Goal: Task Accomplishment & Management: Manage account settings

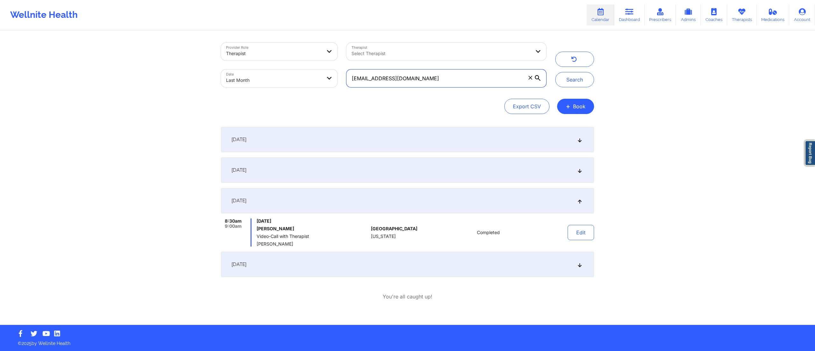
drag, startPoint x: 468, startPoint y: 75, endPoint x: 321, endPoint y: 71, distance: 146.2
click at [321, 71] on div "Provider Role Therapist Therapist Select Therapist Date Last Month emlynmio@gma…" at bounding box center [384, 65] width 334 height 54
paste input "tammyb@imcc"
click at [585, 82] on button "Search" at bounding box center [574, 79] width 39 height 15
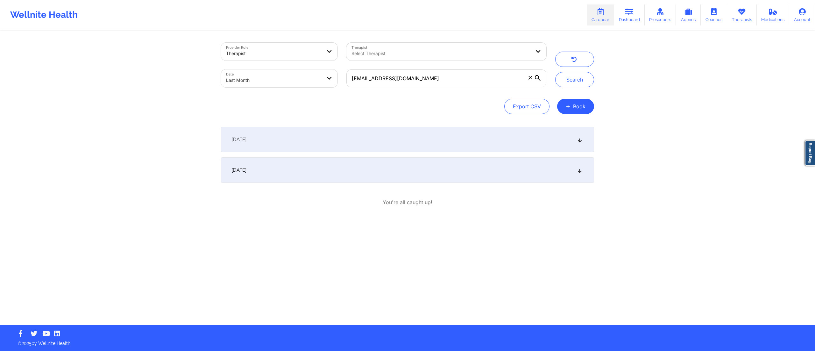
click at [360, 162] on div "August 29, 2025" at bounding box center [407, 169] width 373 height 25
drag, startPoint x: 436, startPoint y: 77, endPoint x: 332, endPoint y: 69, distance: 104.8
click at [332, 69] on div "Provider Role Therapist Therapist Select Therapist Date Last Month tammyb@imcc.…" at bounding box center [384, 65] width 334 height 54
paste input "smyrnavega@yahoo"
type input "smyrnavega@yahoo.com"
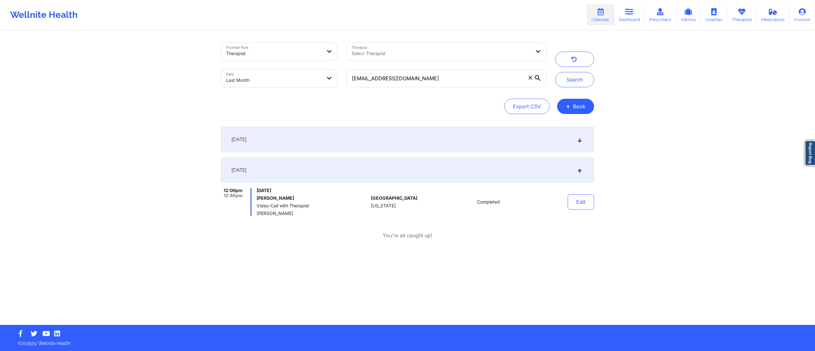
click at [292, 79] on body "Wellnite Health Calendar Dashboard Prescribers Admins Coaches Therapists Medica…" at bounding box center [407, 175] width 815 height 351
select select "2025-7"
select select "2025-8"
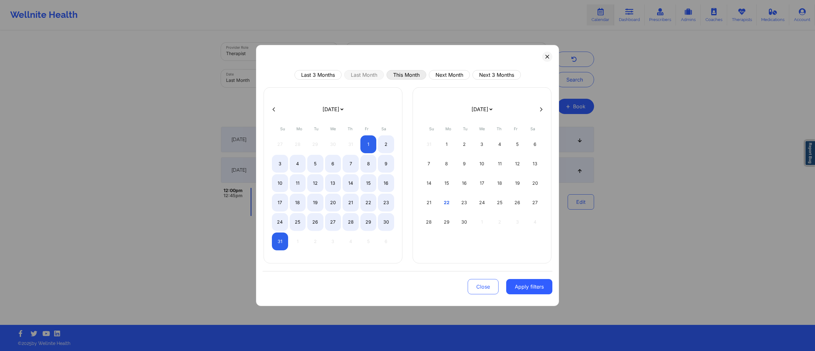
click at [412, 75] on button "This Month" at bounding box center [407, 75] width 40 height 10
select select "2025-8"
select select "2025-9"
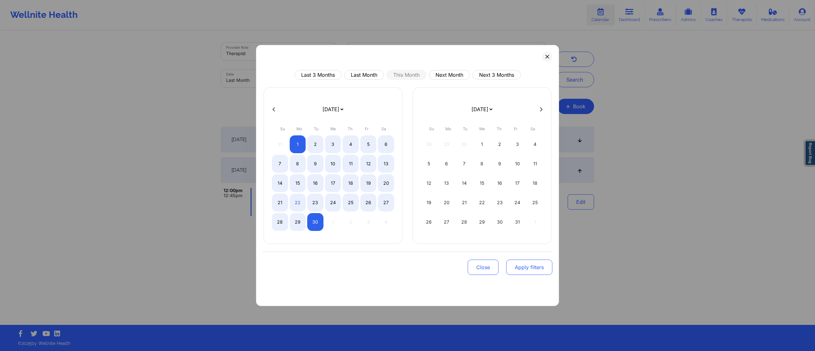
click at [534, 266] on button "Apply filters" at bounding box center [529, 267] width 46 height 15
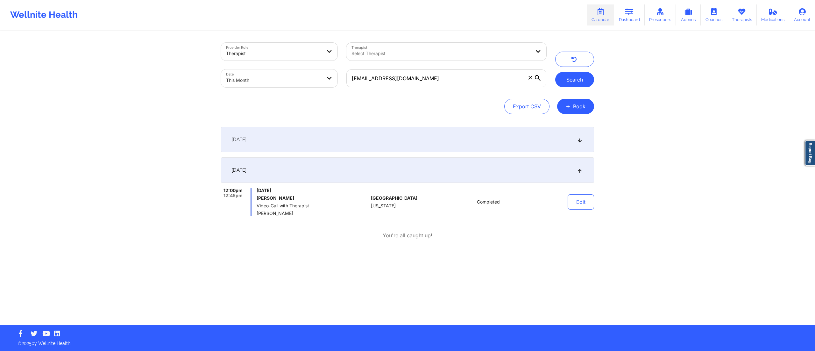
click at [574, 80] on button "Search" at bounding box center [574, 79] width 39 height 15
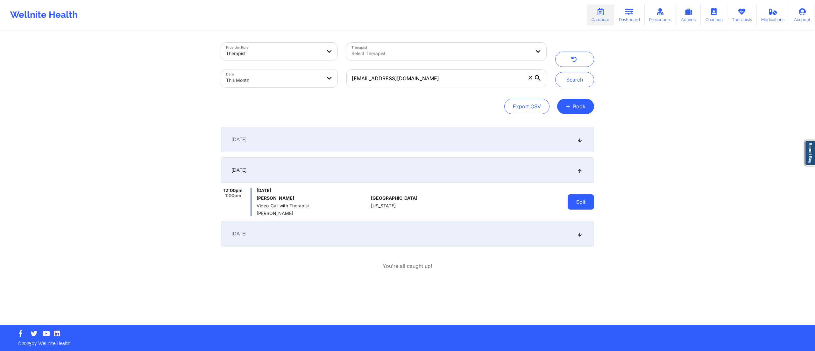
click at [574, 205] on button "Edit" at bounding box center [581, 201] width 26 height 15
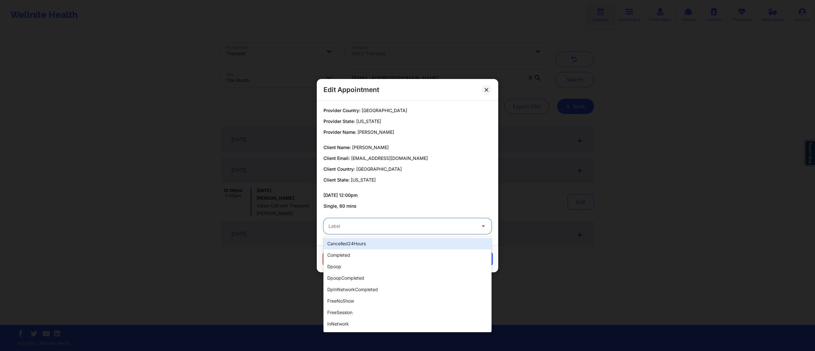
click at [414, 222] on div at bounding box center [402, 226] width 147 height 8
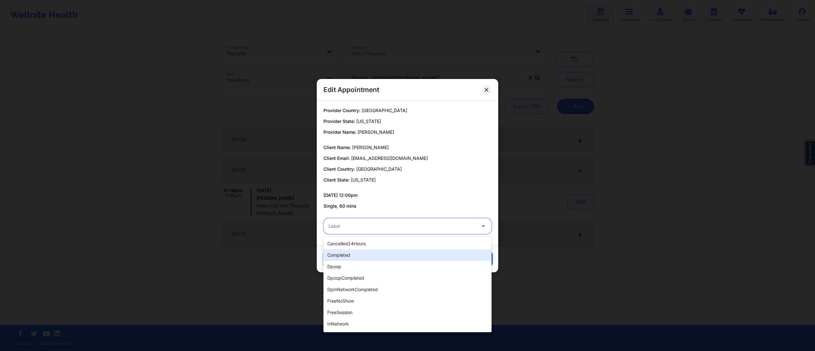
click at [359, 254] on div "completed" at bounding box center [408, 254] width 168 height 11
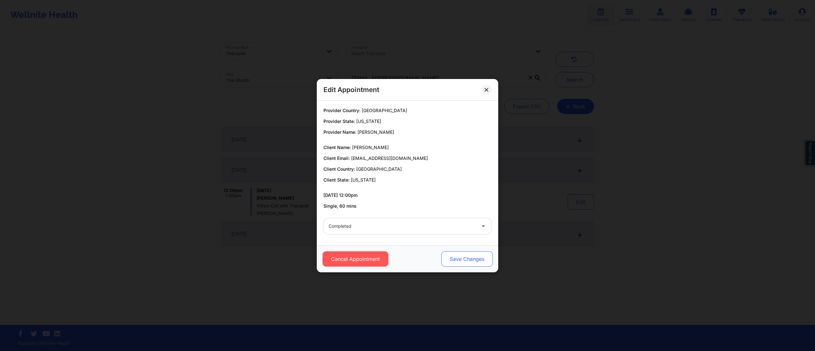
click at [470, 256] on button "Save Changes" at bounding box center [467, 258] width 52 height 15
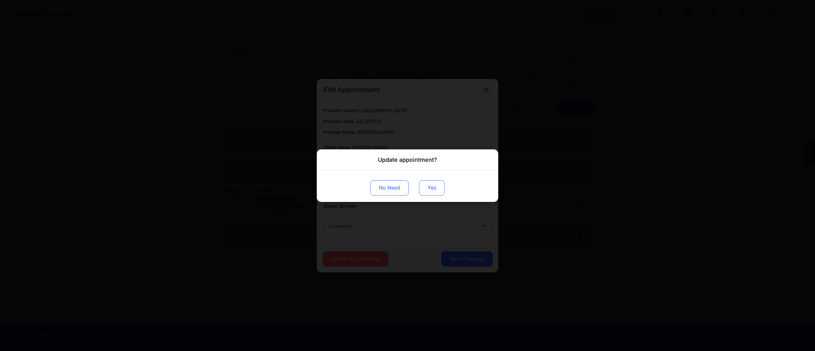
click at [428, 192] on button "Yes" at bounding box center [432, 187] width 26 height 15
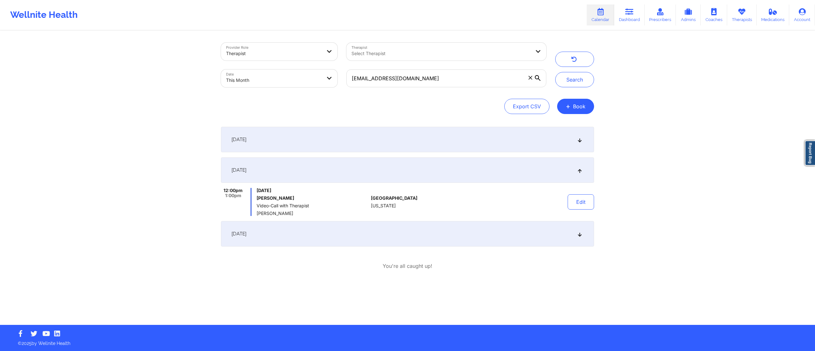
click at [384, 238] on div "September 29, 2025" at bounding box center [407, 233] width 373 height 25
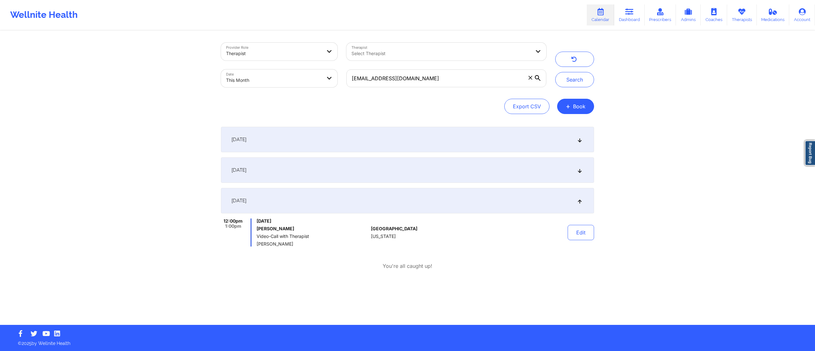
click at [385, 168] on div "September 15, 2025" at bounding box center [407, 169] width 373 height 25
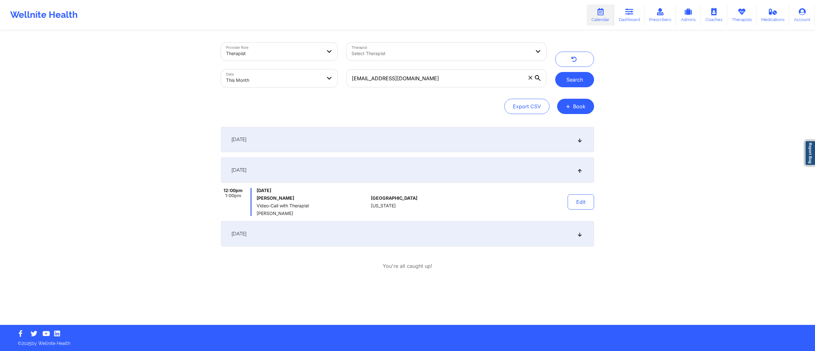
click at [579, 81] on button "Search" at bounding box center [574, 79] width 39 height 15
drag, startPoint x: 445, startPoint y: 76, endPoint x: 329, endPoint y: 88, distance: 116.5
click at [329, 88] on div "Provider Role Therapist Therapist Select Therapist Date This Month smyrnavega@y…" at bounding box center [384, 65] width 334 height 54
paste input "tephanie.valente@gmail"
click at [573, 81] on button "Search" at bounding box center [574, 79] width 39 height 15
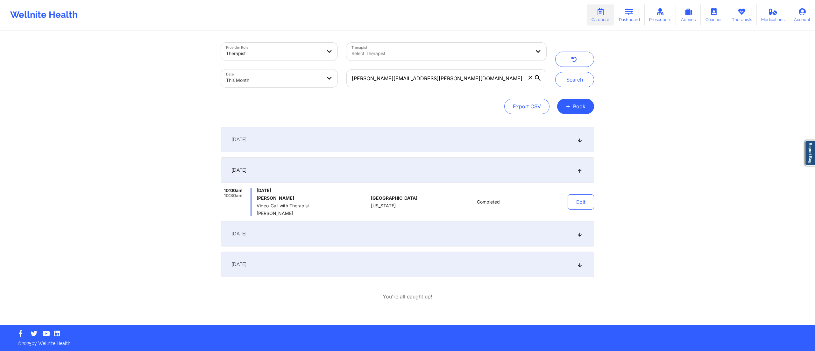
click at [379, 232] on div "September 19, 2025" at bounding box center [407, 233] width 373 height 25
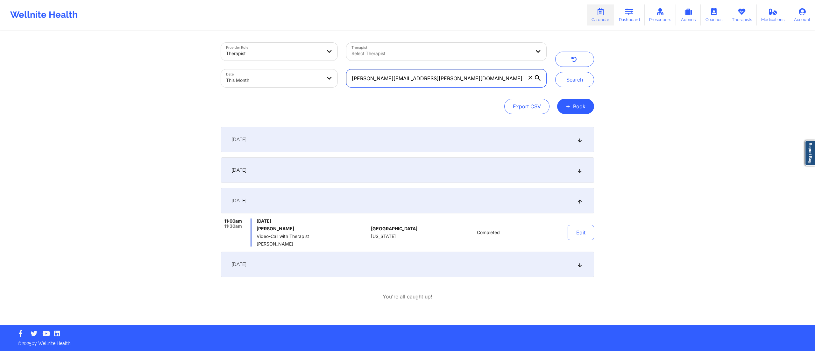
drag, startPoint x: 433, startPoint y: 75, endPoint x: 347, endPoint y: 82, distance: 87.0
click at [347, 83] on input "stephanie.valente@gmail.com" at bounding box center [446, 78] width 200 height 18
paste input "rehanyazdani@outlook"
click at [571, 80] on button "Search" at bounding box center [574, 79] width 39 height 15
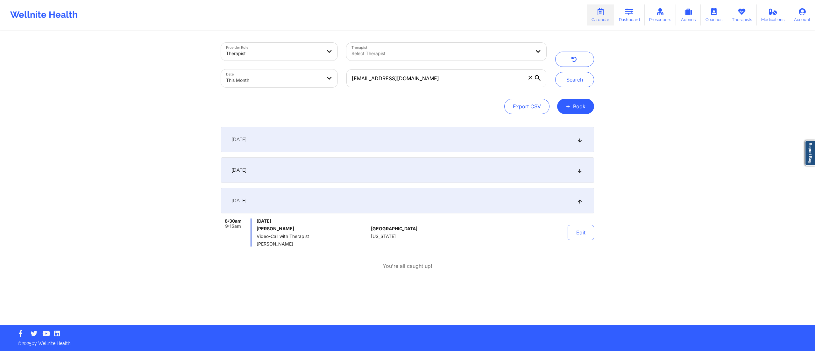
click at [369, 173] on div "September 19, 2025" at bounding box center [407, 169] width 373 height 25
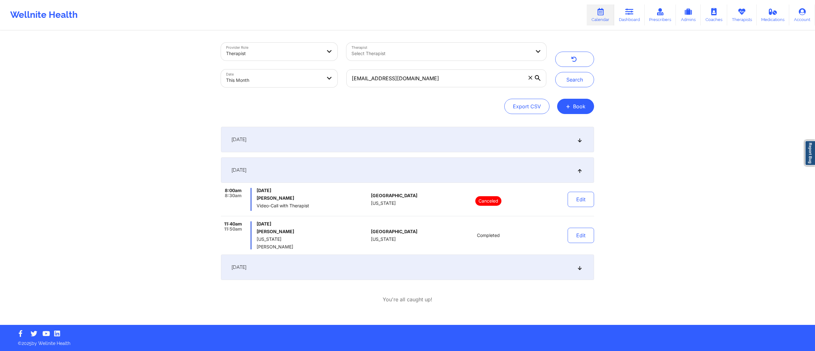
click at [455, 143] on div "September 17, 2025" at bounding box center [407, 139] width 373 height 25
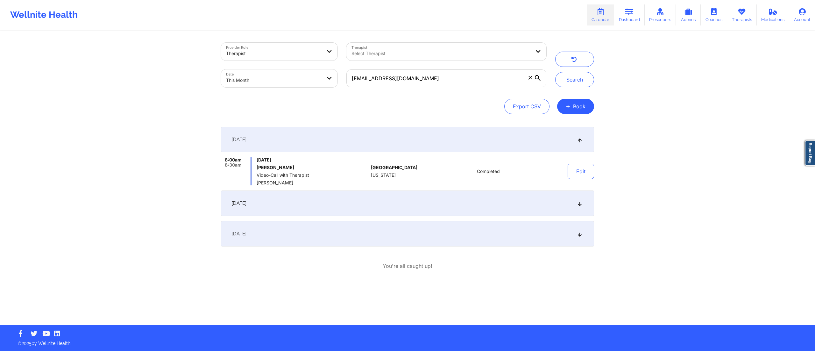
click at [358, 199] on div "September 19, 2025" at bounding box center [407, 202] width 373 height 25
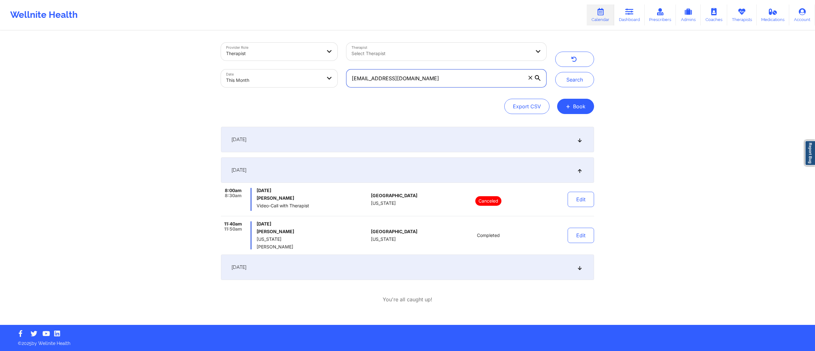
drag, startPoint x: 445, startPoint y: 76, endPoint x: 346, endPoint y: 71, distance: 99.2
click at [346, 71] on label "rehanyazdani@outlook.com" at bounding box center [446, 78] width 200 height 18
paste input "jmzelenka24@gmail"
type input "jmzelenka24@gmail.com"
click at [580, 105] on button "+ Book" at bounding box center [575, 106] width 37 height 15
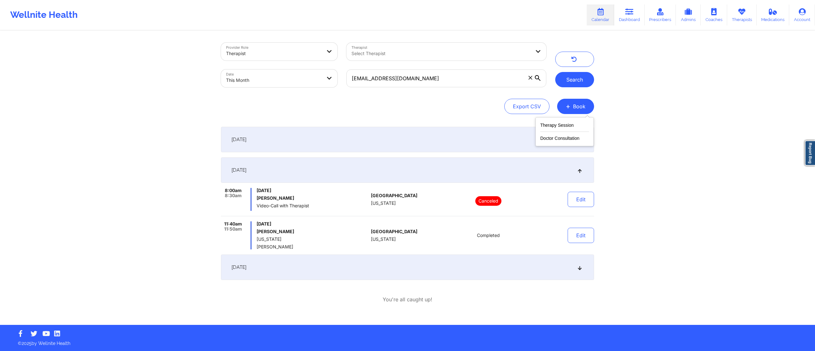
click at [565, 76] on button "Search" at bounding box center [574, 79] width 39 height 15
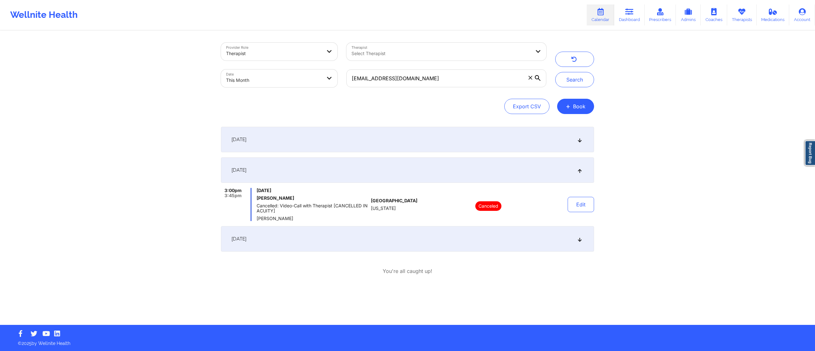
click at [331, 141] on div "September 3, 2025" at bounding box center [407, 139] width 373 height 25
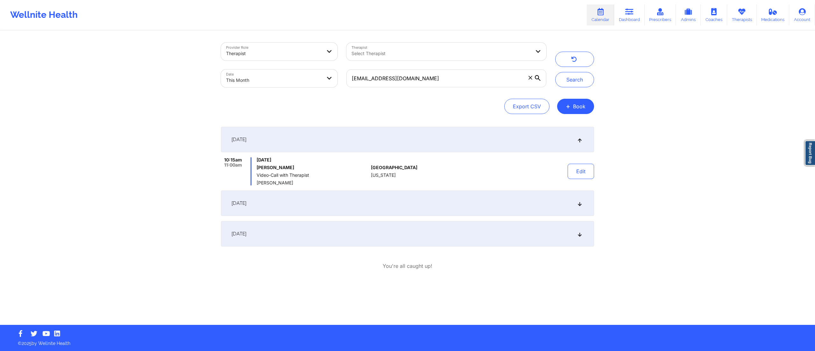
click at [359, 205] on div "September 10, 2025" at bounding box center [407, 202] width 373 height 25
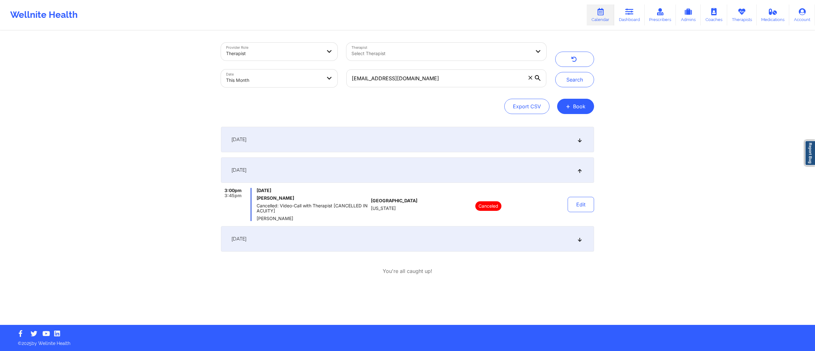
click at [364, 235] on div "September 17, 2025" at bounding box center [407, 238] width 373 height 25
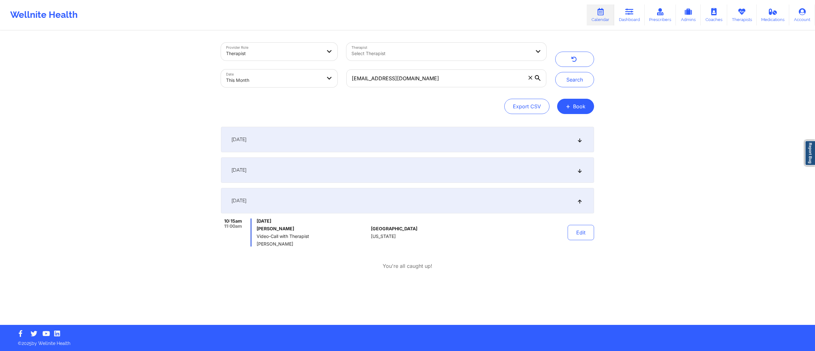
click at [268, 78] on body "Wellnite Health Calendar Dashboard Prescribers Admins Coaches Therapists Medica…" at bounding box center [407, 175] width 815 height 351
select select "2025-8"
select select "2025-9"
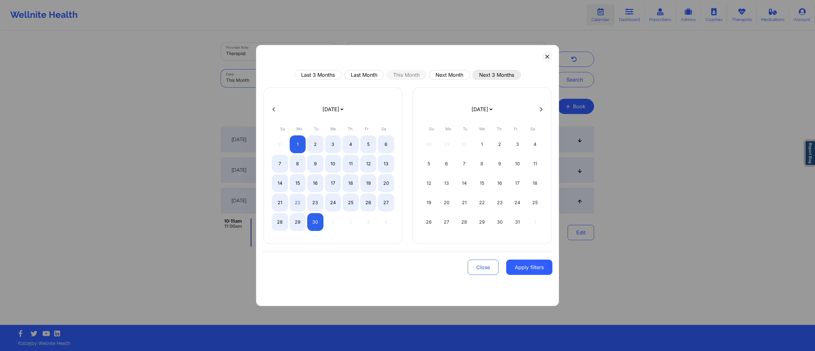
click at [489, 72] on button "Next 3 Months" at bounding box center [497, 75] width 48 height 10
select select "2025-9"
select select "2025-10"
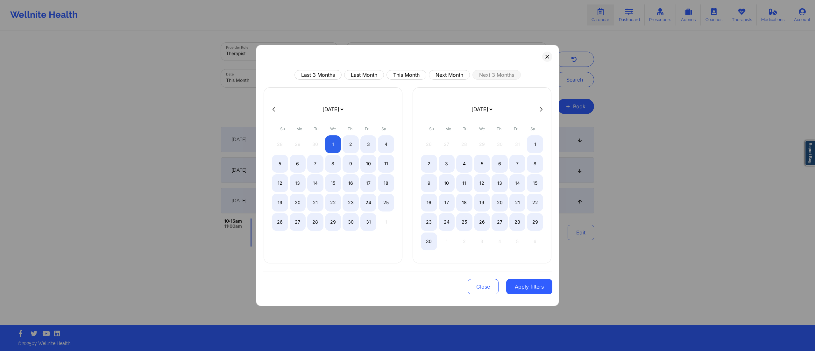
click at [519, 289] on button "Apply filters" at bounding box center [529, 286] width 46 height 15
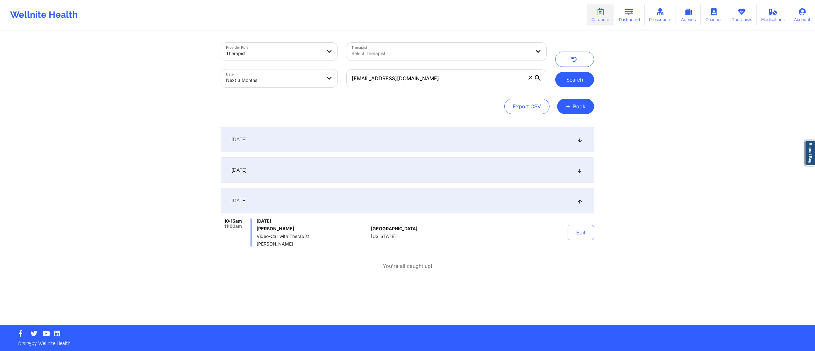
click at [573, 75] on button "Search" at bounding box center [574, 79] width 39 height 15
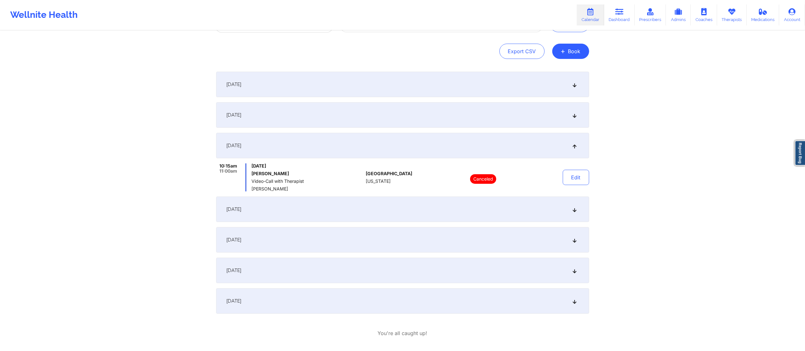
scroll to position [83, 0]
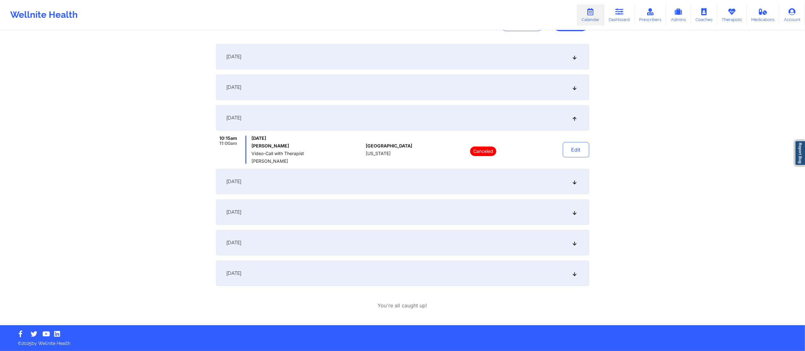
click at [314, 189] on div "November 12, 2025" at bounding box center [402, 181] width 373 height 25
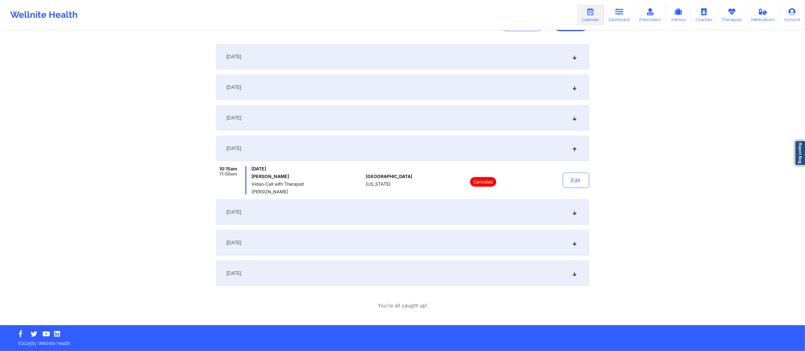
click at [327, 209] on div "November 26, 2025" at bounding box center [402, 211] width 373 height 25
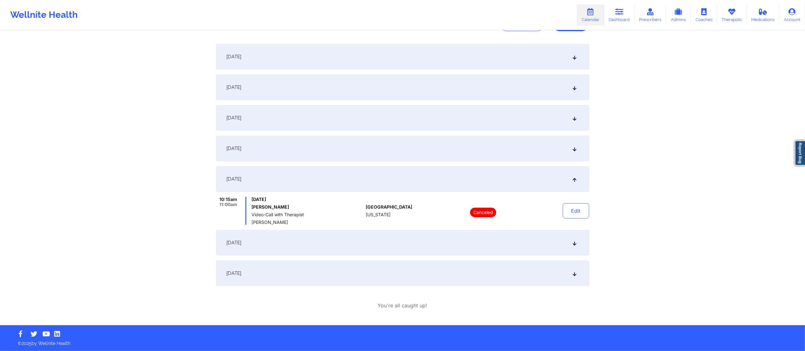
drag, startPoint x: 332, startPoint y: 243, endPoint x: 338, endPoint y: 258, distance: 16.0
click at [332, 245] on div "December 10, 2025" at bounding box center [402, 242] width 373 height 25
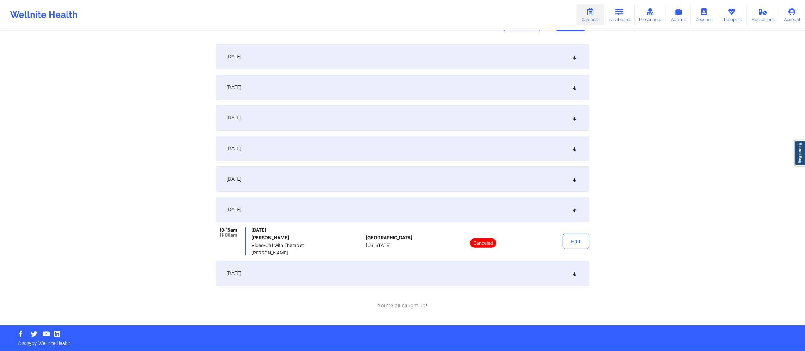
drag, startPoint x: 345, startPoint y: 275, endPoint x: 348, endPoint y: 281, distance: 7.4
click at [346, 279] on div "December 24, 2025" at bounding box center [402, 273] width 373 height 25
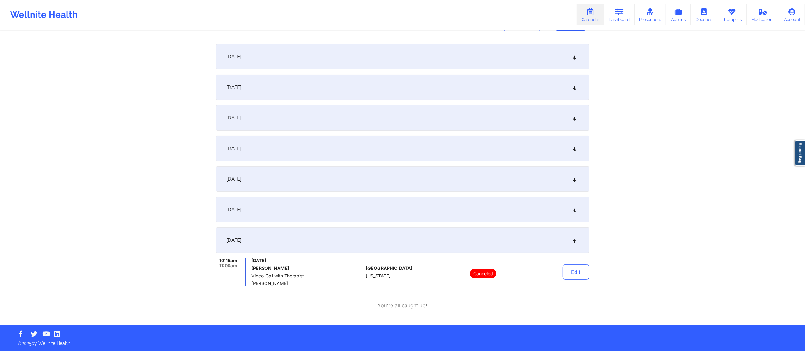
click at [375, 236] on div "December 24, 2025" at bounding box center [402, 239] width 373 height 25
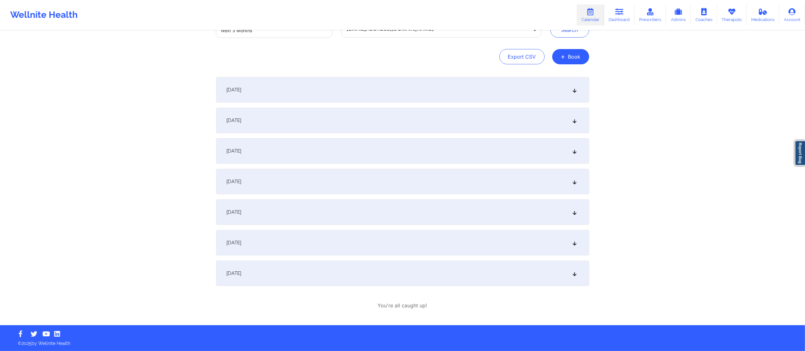
click at [376, 208] on div "November 26, 2025" at bounding box center [402, 211] width 373 height 25
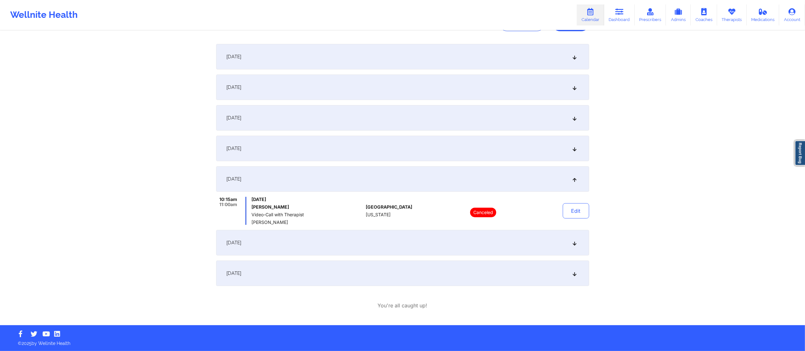
click at [383, 177] on div "November 26, 2025" at bounding box center [402, 178] width 373 height 25
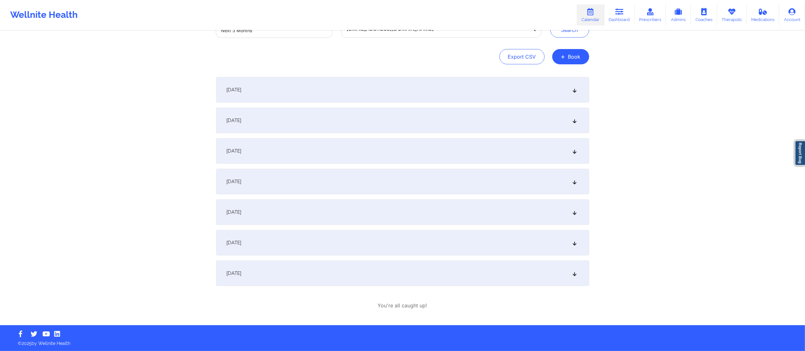
click at [389, 156] on div "October 29, 2025" at bounding box center [402, 150] width 373 height 25
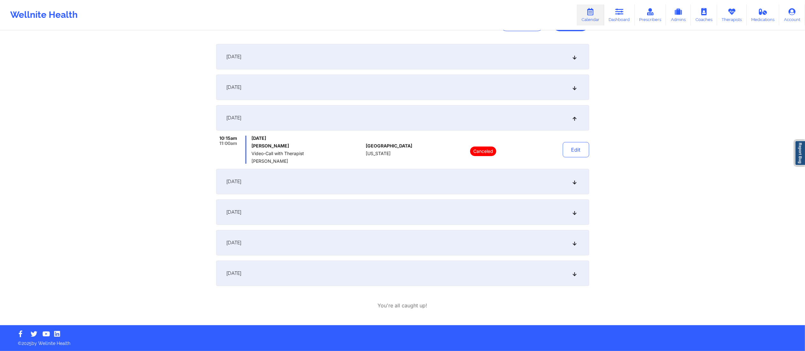
click at [399, 91] on div "October 15, 2025" at bounding box center [402, 87] width 373 height 25
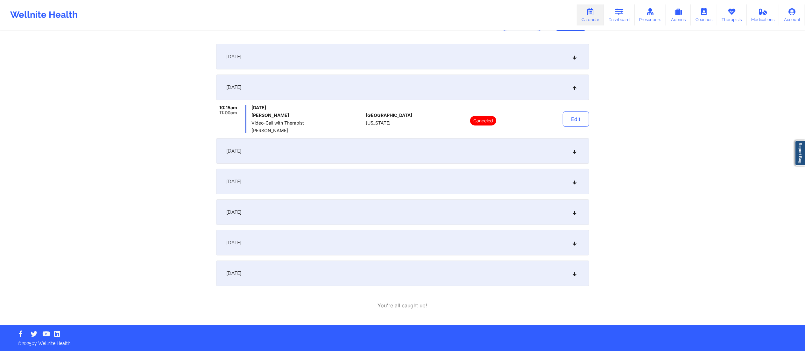
click at [400, 58] on div "October 1, 2025" at bounding box center [402, 56] width 373 height 25
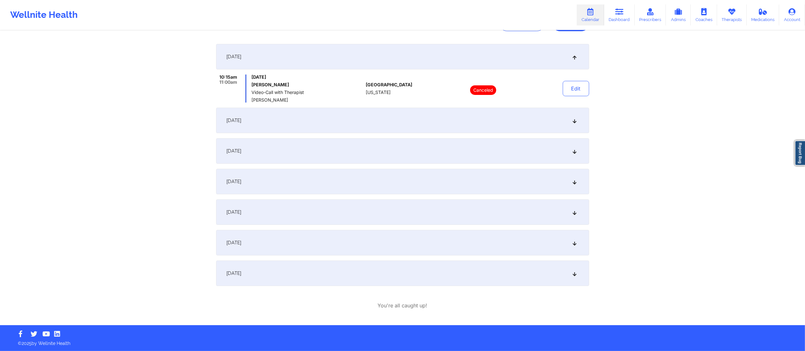
scroll to position [0, 0]
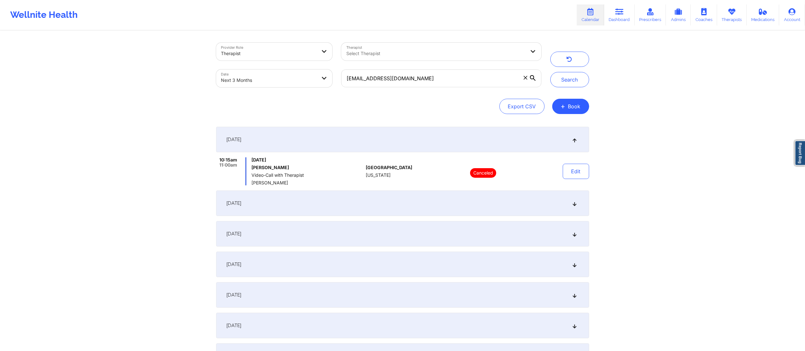
drag, startPoint x: 343, startPoint y: 206, endPoint x: 335, endPoint y: 215, distance: 11.3
click at [343, 206] on div "October 15, 2025" at bounding box center [402, 202] width 373 height 25
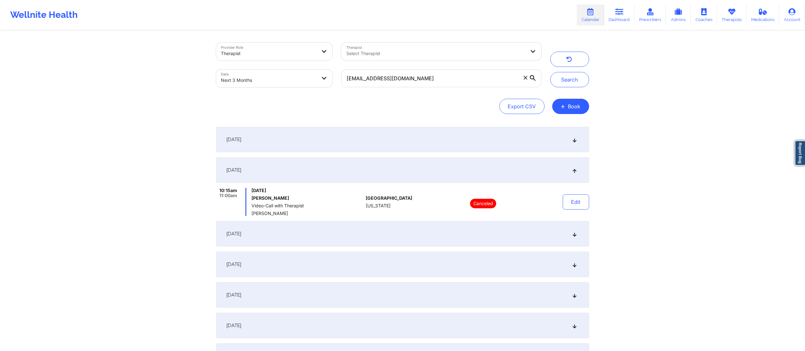
click at [318, 230] on div "October 29, 2025" at bounding box center [402, 233] width 373 height 25
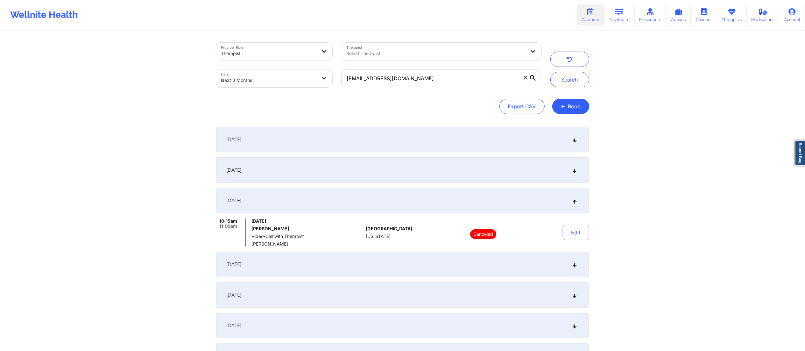
click at [334, 262] on div "November 12, 2025" at bounding box center [402, 264] width 373 height 25
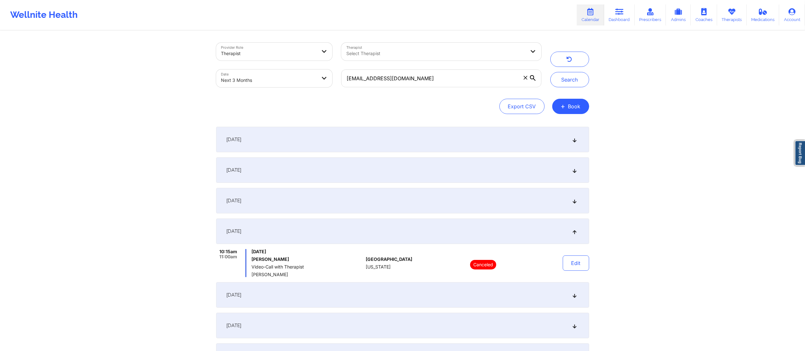
click at [335, 296] on div "November 26, 2025" at bounding box center [402, 294] width 373 height 25
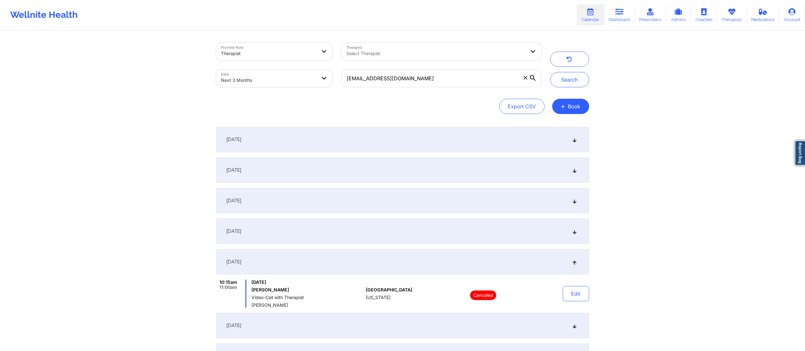
click at [318, 332] on div "December 10, 2025" at bounding box center [402, 325] width 373 height 25
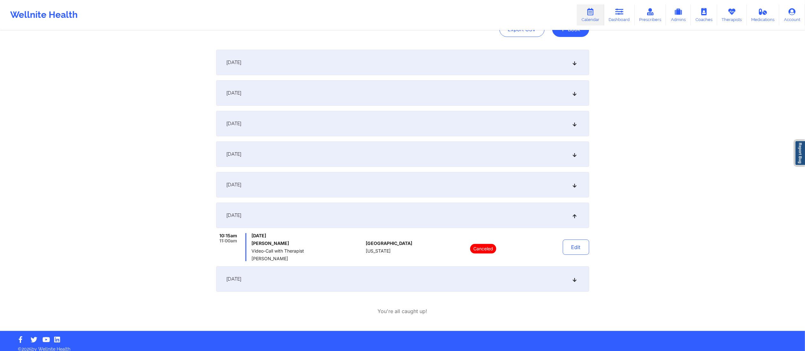
click at [339, 281] on div "December 24, 2025" at bounding box center [402, 278] width 373 height 25
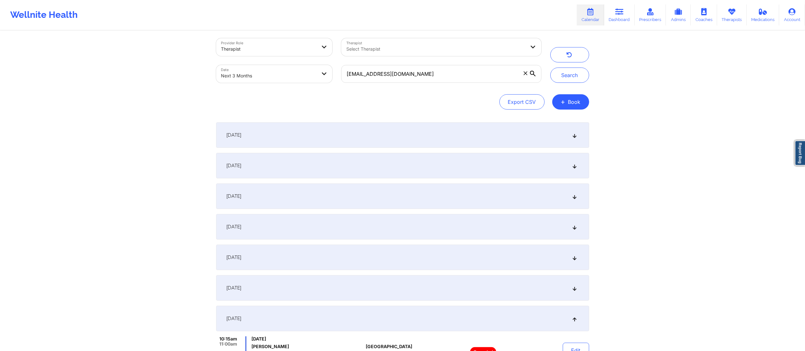
scroll to position [3, 0]
drag, startPoint x: 394, startPoint y: 81, endPoint x: 292, endPoint y: 81, distance: 101.9
click at [292, 81] on div "Provider Role Therapist Therapist Select Therapist Date Next 3 Months jmzelenka…" at bounding box center [379, 63] width 334 height 54
paste input "victoriaseunarine"
type input "victoriaseunarine@gmail.com"
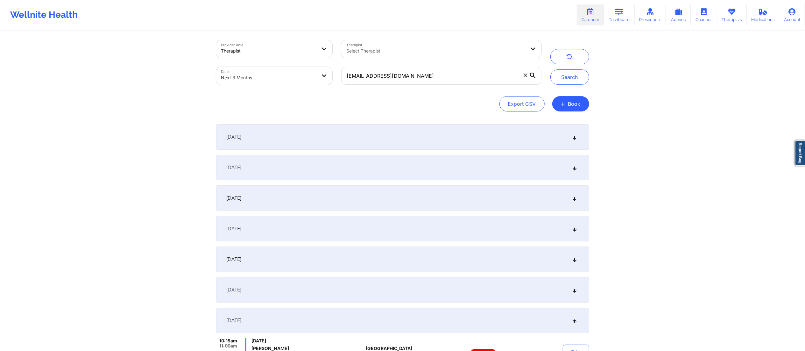
click at [272, 72] on body "Wellnite Health Calendar Dashboard Prescribers Admins Coaches Therapists Medica…" at bounding box center [402, 172] width 805 height 351
select select "2025-9"
select select "2025-10"
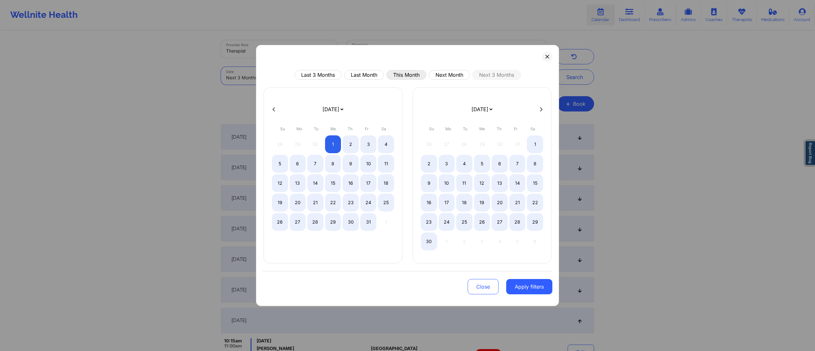
click at [407, 72] on button "This Month" at bounding box center [407, 75] width 40 height 10
select select "2025-8"
select select "2025-9"
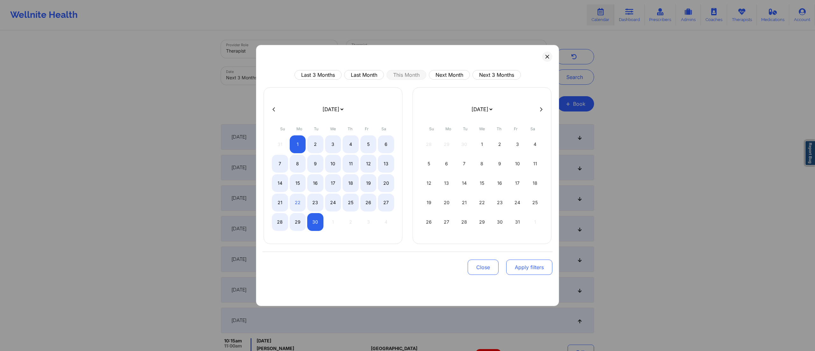
click at [525, 267] on button "Apply filters" at bounding box center [529, 267] width 46 height 15
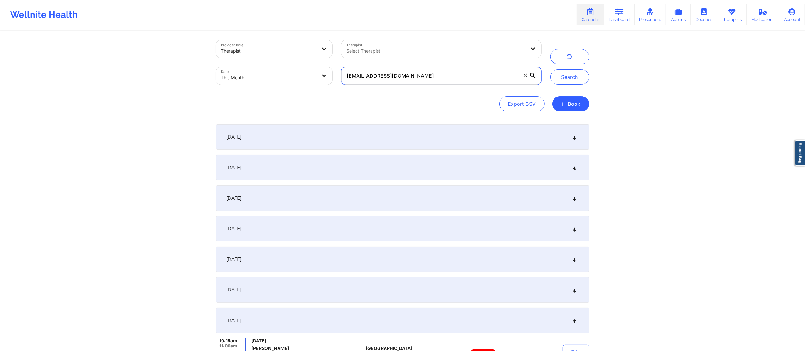
drag, startPoint x: 457, startPoint y: 80, endPoint x: 305, endPoint y: 64, distance: 153.3
click at [305, 64] on div "Provider Role Therapist Therapist Select Therapist Date This Month victoriaseun…" at bounding box center [379, 63] width 334 height 54
click at [567, 76] on button "Search" at bounding box center [570, 76] width 39 height 15
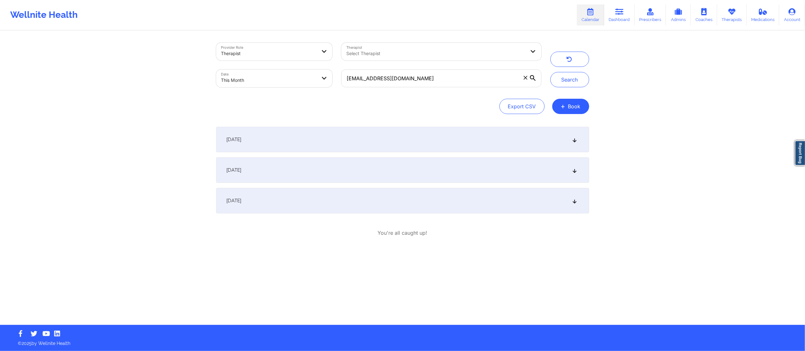
scroll to position [0, 0]
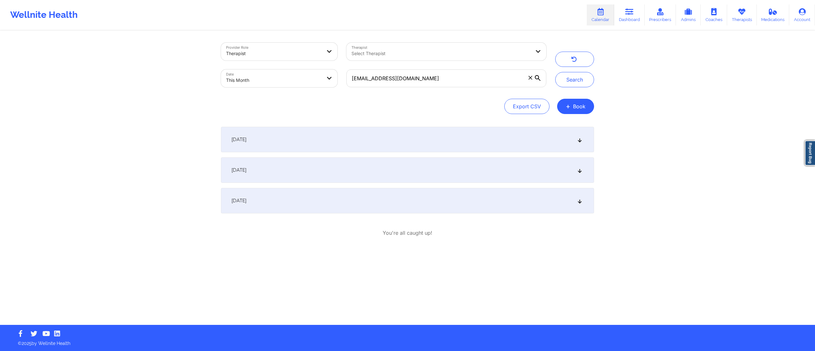
click at [297, 141] on div "September 18, 2025" at bounding box center [407, 139] width 373 height 25
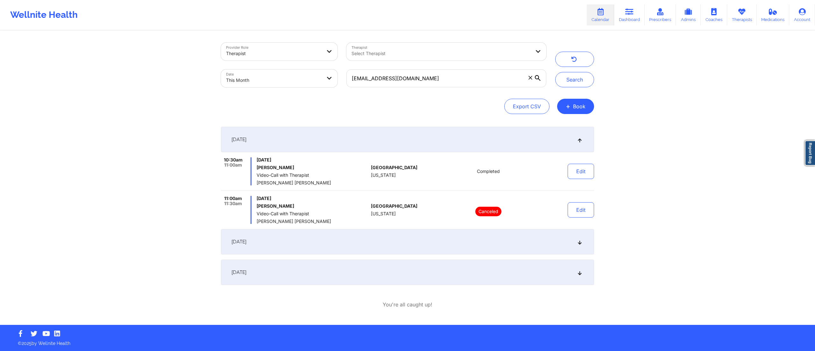
click at [312, 245] on div "September 22, 2025" at bounding box center [407, 241] width 373 height 25
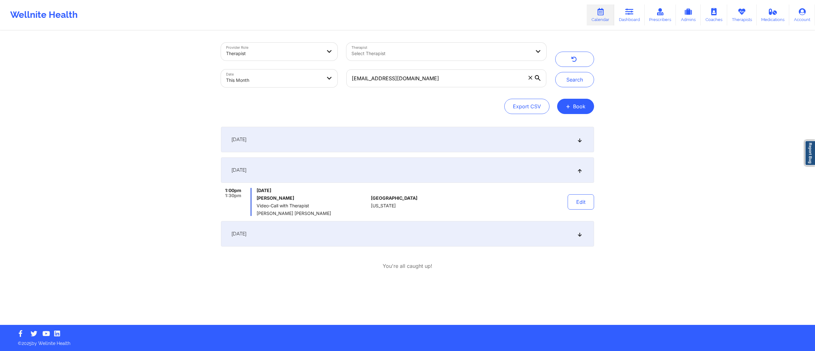
click at [350, 135] on div "September 18, 2025" at bounding box center [407, 139] width 373 height 25
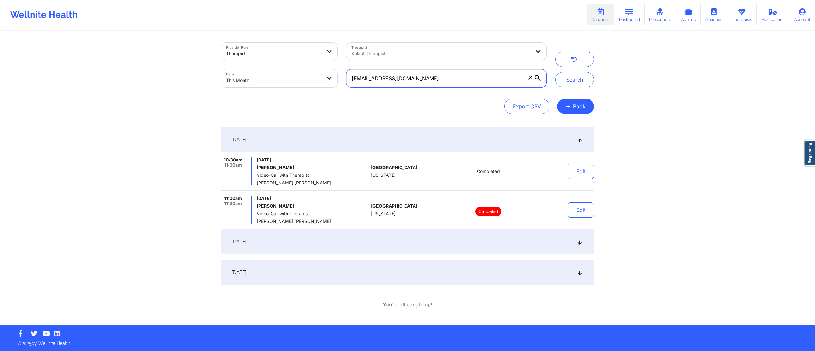
drag, startPoint x: 449, startPoint y: 80, endPoint x: 320, endPoint y: 73, distance: 128.9
click at [317, 75] on div "Provider Role Therapist Therapist Select Therapist Date This Month victoriaseun…" at bounding box center [384, 65] width 334 height 54
paste input "babette.cummings78"
click at [576, 79] on button "Search" at bounding box center [574, 79] width 39 height 15
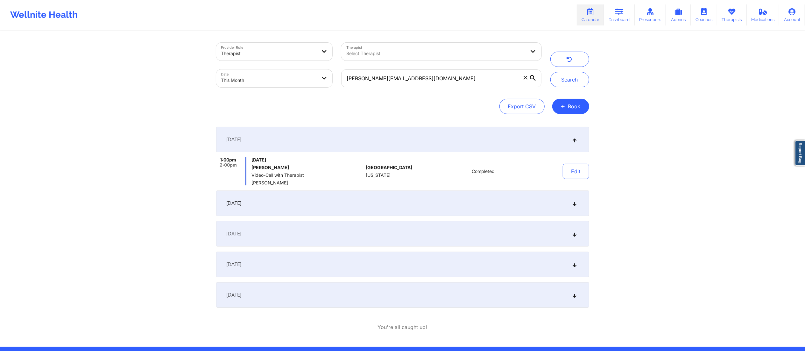
click at [392, 206] on div "September 8, 2025" at bounding box center [402, 202] width 373 height 25
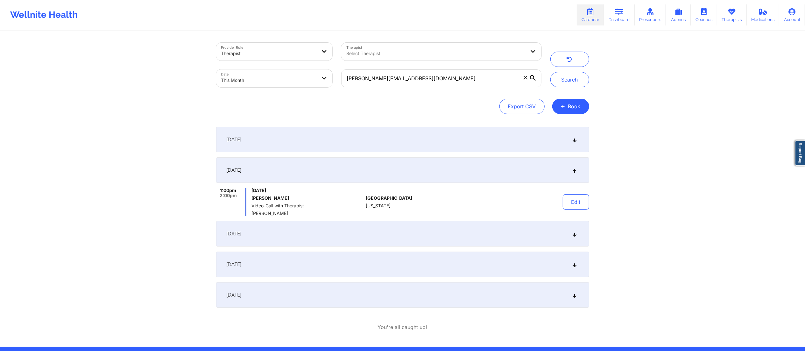
click at [441, 140] on div "September 1, 2025" at bounding box center [402, 139] width 373 height 25
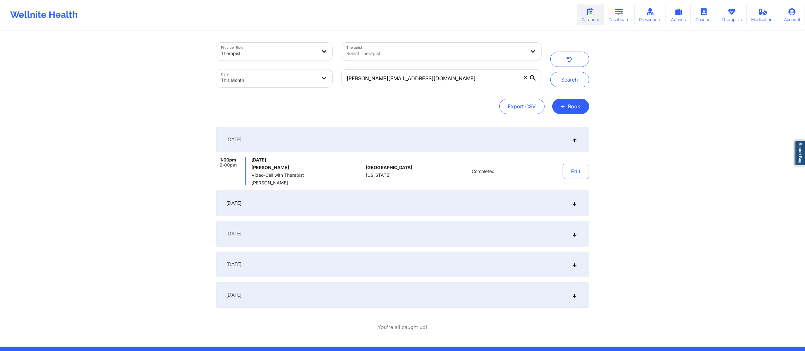
click at [432, 202] on div "September 8, 2025" at bounding box center [402, 202] width 373 height 25
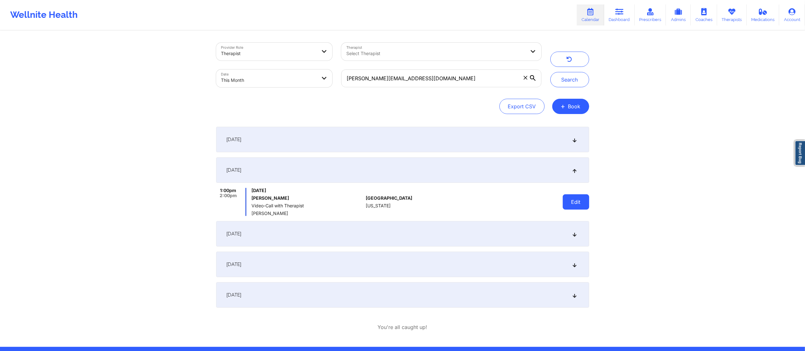
click at [581, 201] on button "Edit" at bounding box center [576, 201] width 26 height 15
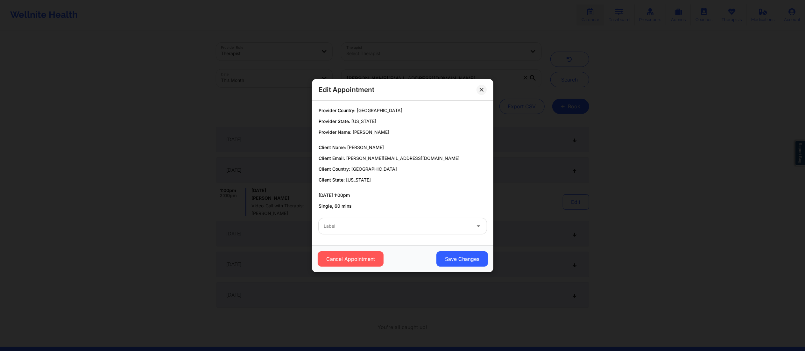
click at [439, 229] on div at bounding box center [397, 226] width 147 height 8
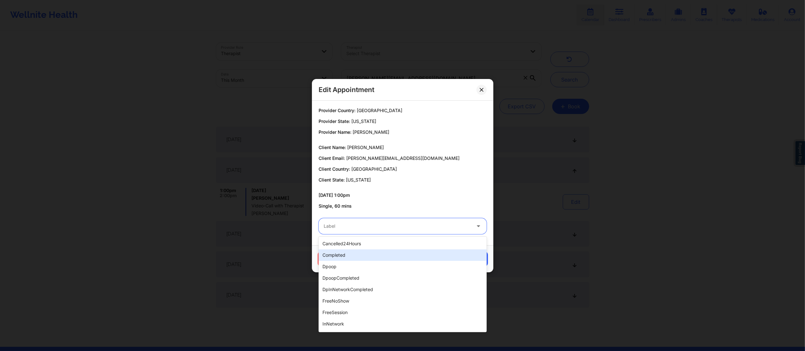
click at [348, 254] on div "completed" at bounding box center [403, 254] width 168 height 11
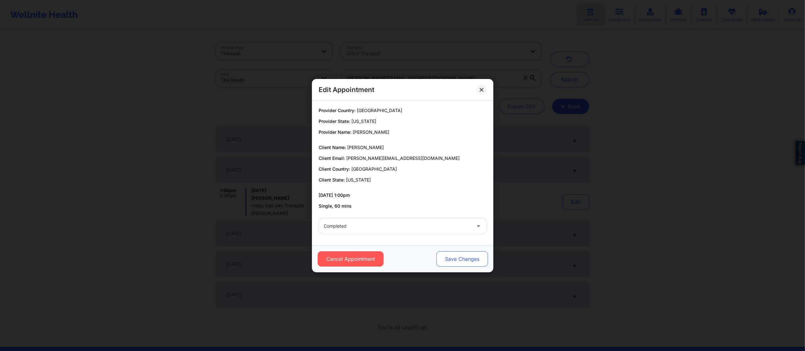
click at [470, 257] on button "Save Changes" at bounding box center [462, 258] width 52 height 15
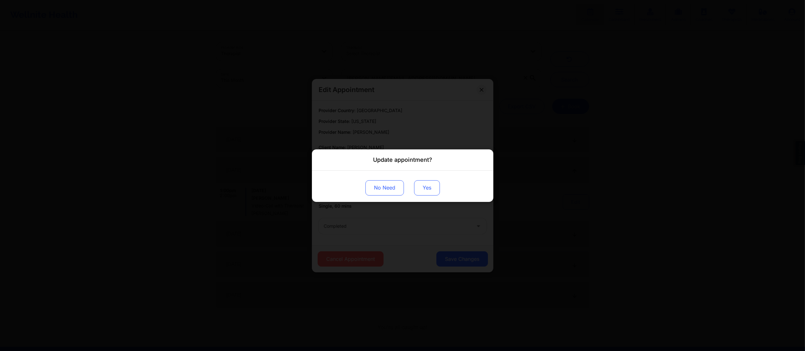
click at [425, 186] on button "Yes" at bounding box center [427, 187] width 26 height 15
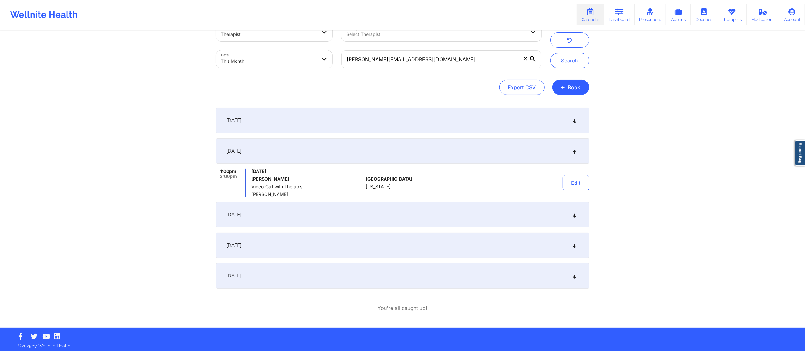
scroll to position [20, 0]
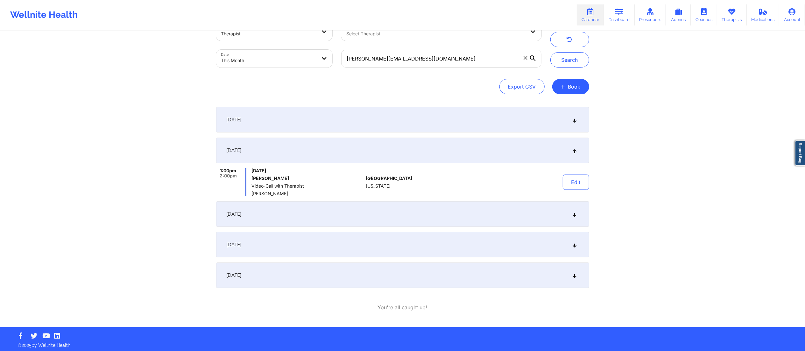
click at [350, 212] on div "September 15, 2025" at bounding box center [402, 213] width 373 height 25
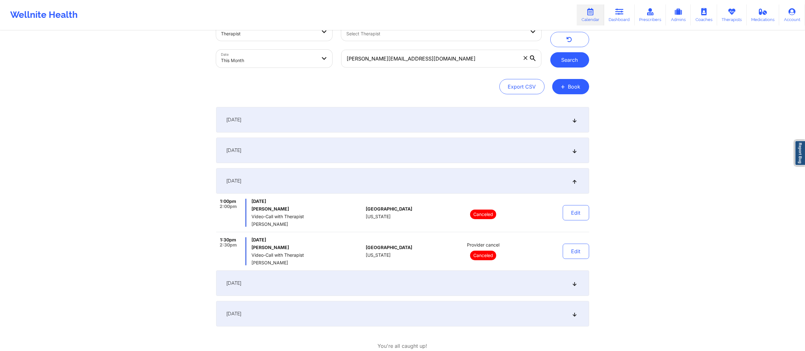
click at [562, 54] on button "Search" at bounding box center [570, 59] width 39 height 15
click at [406, 158] on div "September 8, 2025" at bounding box center [402, 150] width 373 height 25
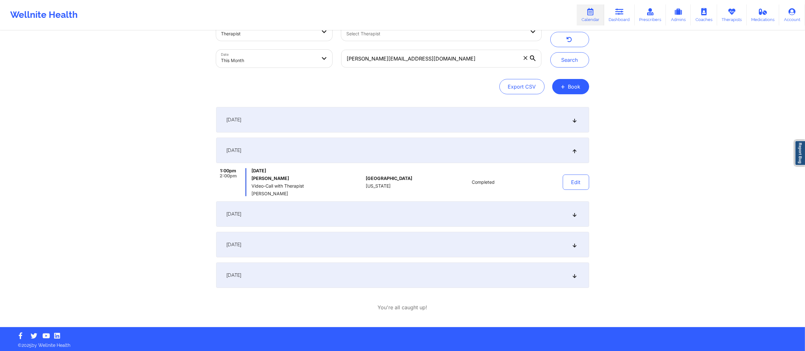
scroll to position [0, 0]
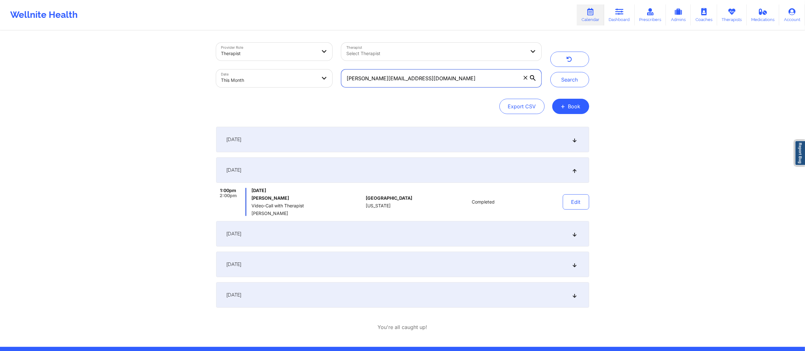
drag, startPoint x: 450, startPoint y: 78, endPoint x: 306, endPoint y: 85, distance: 143.5
click at [302, 85] on div "Provider Role Therapist Therapist Select Therapist Date This Month babette.cumm…" at bounding box center [379, 65] width 334 height 54
paste input "arq.carinahernandez"
click at [560, 83] on button "Search" at bounding box center [570, 79] width 39 height 15
click at [367, 140] on div "September 1, 2025" at bounding box center [402, 139] width 373 height 25
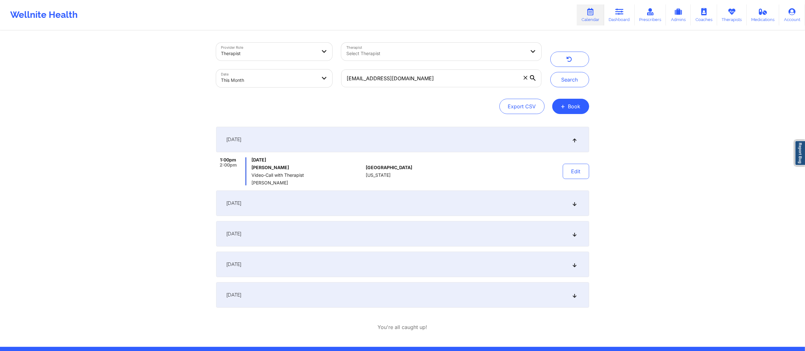
click at [366, 193] on div "September 8, 2025" at bounding box center [402, 202] width 373 height 25
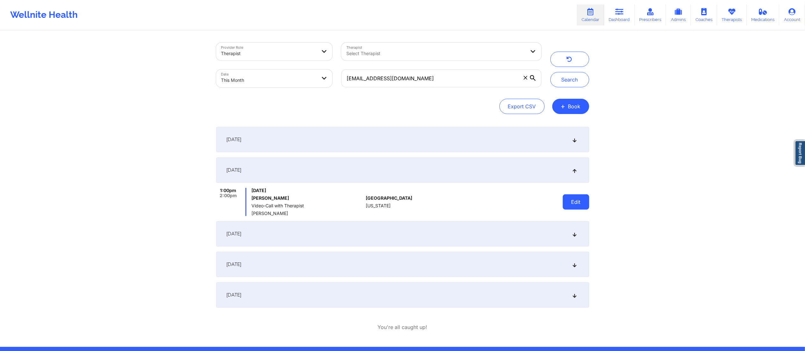
click at [577, 205] on button "Edit" at bounding box center [576, 201] width 26 height 15
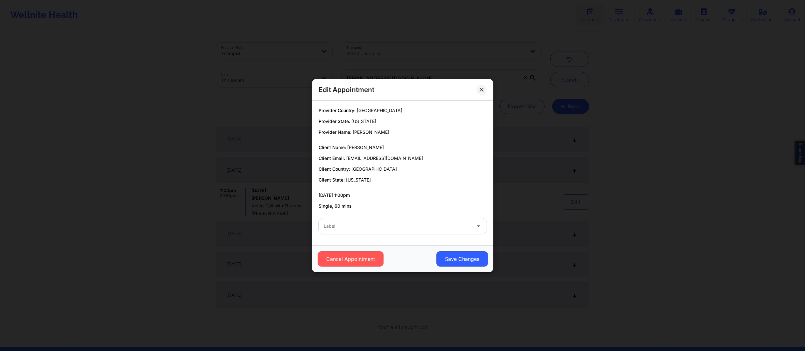
drag, startPoint x: 431, startPoint y: 228, endPoint x: 419, endPoint y: 236, distance: 13.7
click at [431, 228] on div at bounding box center [397, 226] width 147 height 8
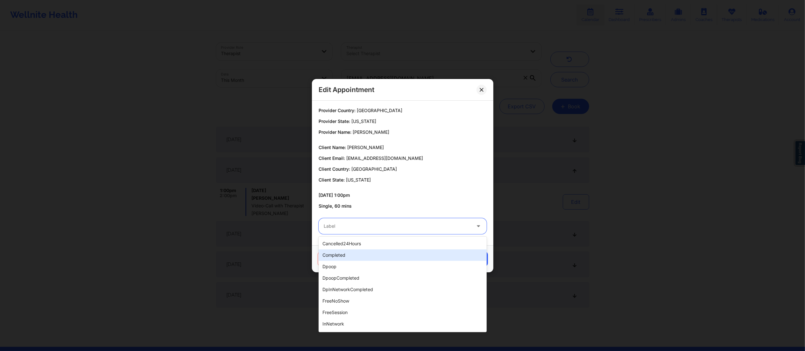
click at [354, 258] on div "completed" at bounding box center [403, 254] width 168 height 11
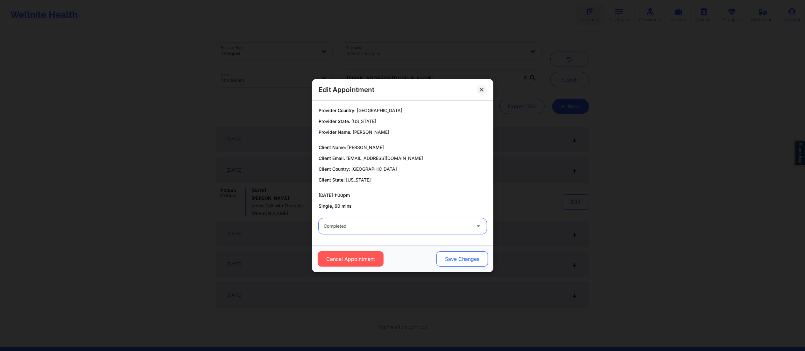
click at [455, 258] on button "Save Changes" at bounding box center [462, 258] width 52 height 15
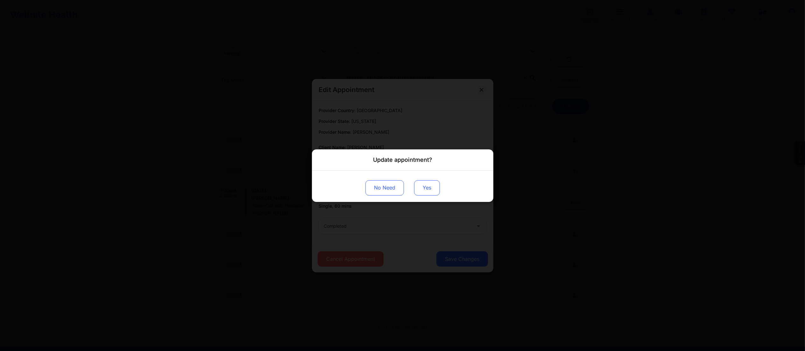
click at [434, 192] on button "Yes" at bounding box center [427, 187] width 26 height 15
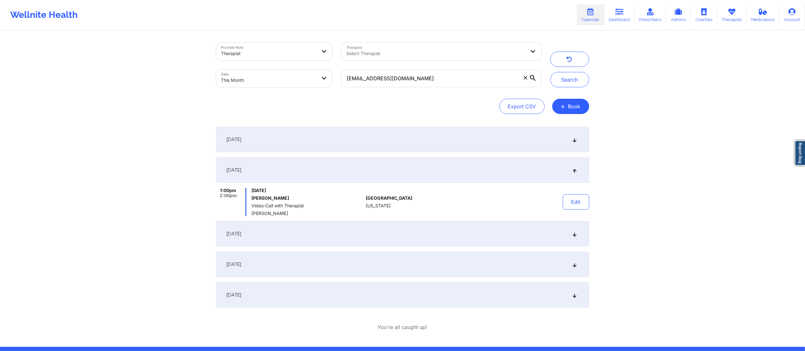
click at [445, 235] on div "September 15, 2025" at bounding box center [402, 233] width 373 height 25
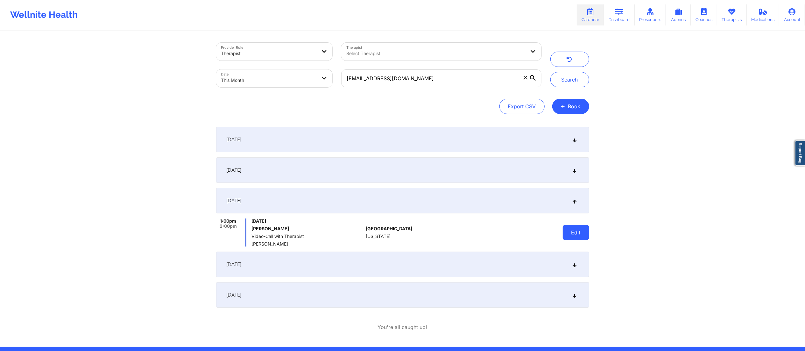
click at [569, 232] on button "Edit" at bounding box center [576, 232] width 26 height 15
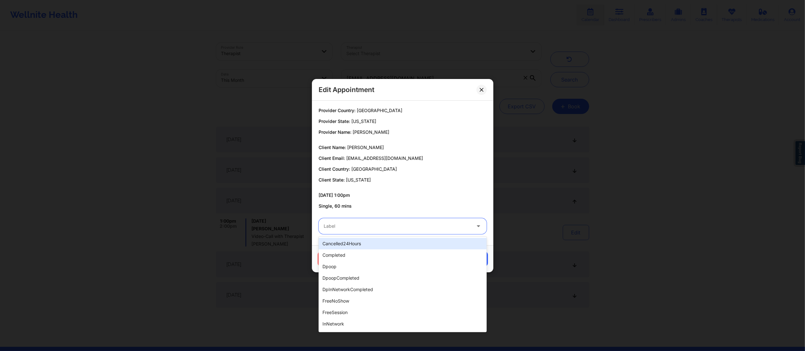
drag, startPoint x: 429, startPoint y: 221, endPoint x: 426, endPoint y: 228, distance: 7.0
click at [429, 223] on div "Label" at bounding box center [395, 226] width 153 height 16
click at [392, 251] on div "completed" at bounding box center [403, 254] width 168 height 11
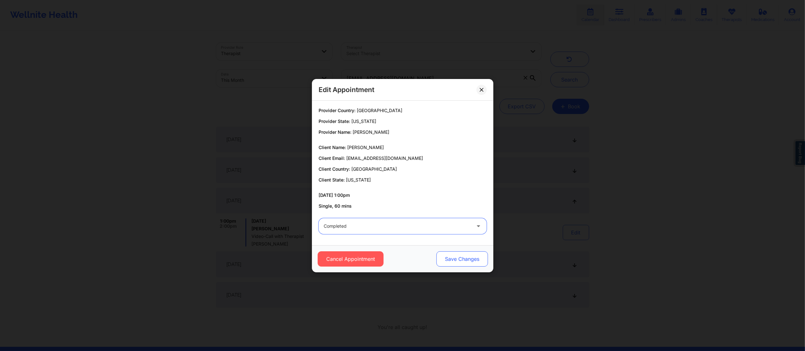
click at [465, 255] on button "Save Changes" at bounding box center [462, 258] width 52 height 15
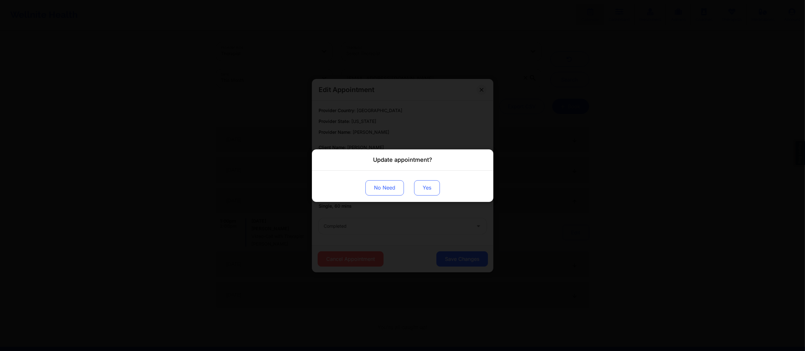
click at [430, 191] on button "Yes" at bounding box center [427, 187] width 26 height 15
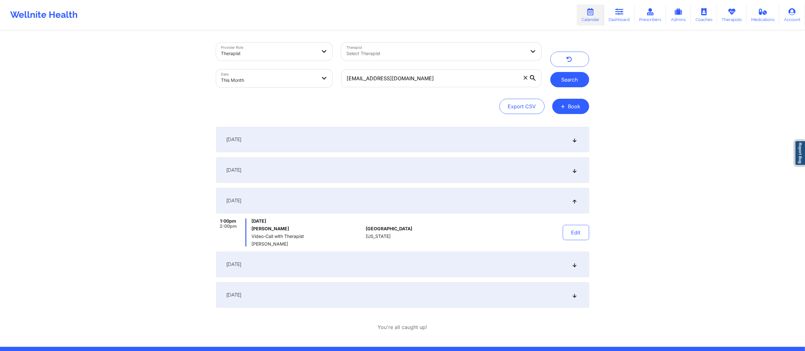
click at [562, 79] on button "Search" at bounding box center [570, 79] width 39 height 15
click at [486, 169] on div "September 8, 2025" at bounding box center [402, 169] width 373 height 25
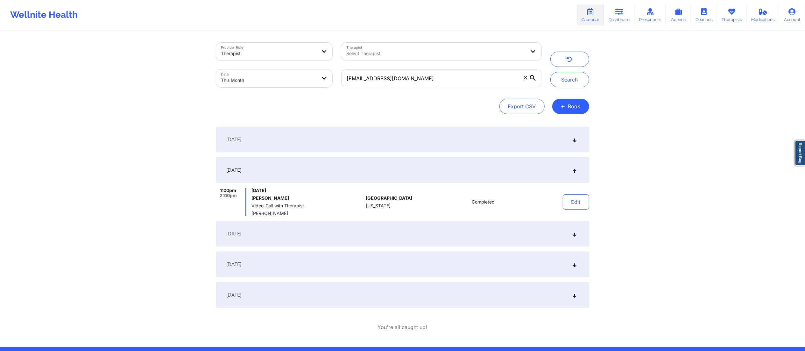
click at [476, 236] on div "September 15, 2025" at bounding box center [402, 233] width 373 height 25
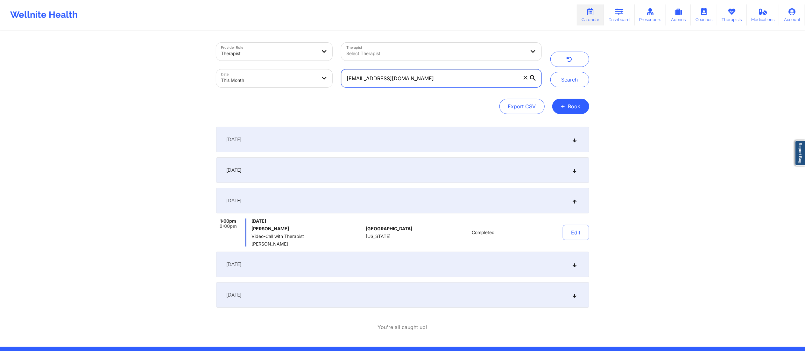
drag, startPoint x: 461, startPoint y: 77, endPoint x: 311, endPoint y: 75, distance: 150.0
click at [311, 76] on div "Provider Role Therapist Therapist Select Therapist Date This Month arq.carinahe…" at bounding box center [379, 65] width 334 height 54
paste input "dekicyezertest@wellnite"
click at [566, 82] on button "Search" at bounding box center [570, 79] width 39 height 15
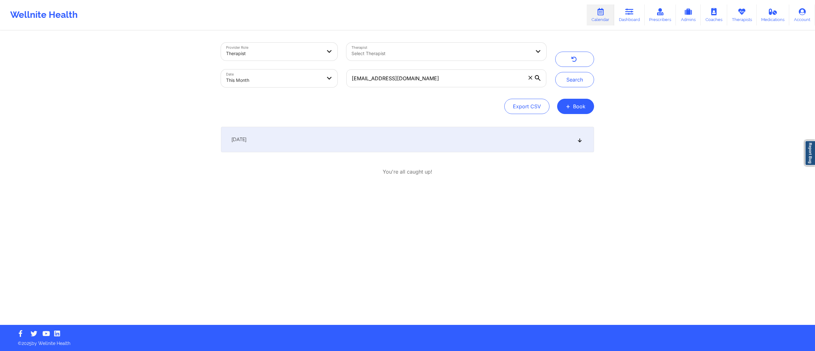
click at [396, 137] on div "September 1, 2025" at bounding box center [407, 139] width 373 height 25
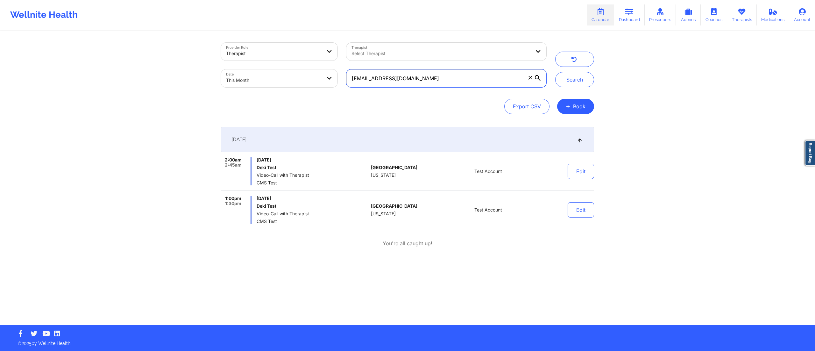
drag, startPoint x: 446, startPoint y: 79, endPoint x: 337, endPoint y: 75, distance: 109.6
click at [337, 75] on div "Provider Role Therapist Therapist Select Therapist Date This Month dekicyezerte…" at bounding box center [384, 65] width 334 height 54
paste input "gbrs1983@gmail"
click at [580, 85] on button "Search" at bounding box center [574, 79] width 39 height 15
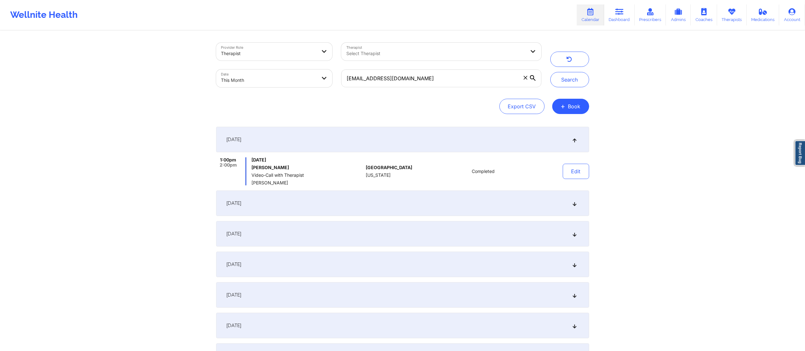
scroll to position [57, 0]
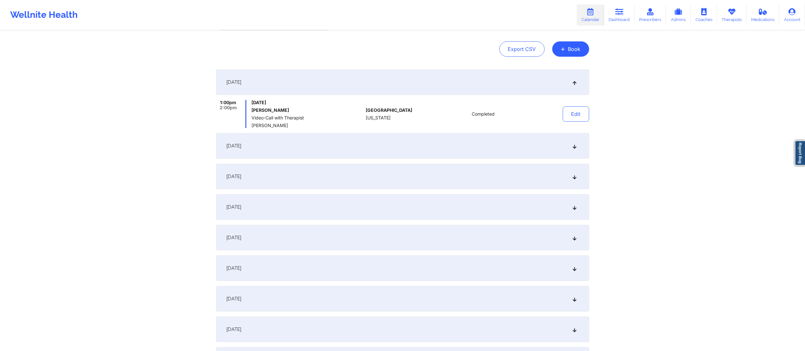
click at [410, 143] on div "September 3, 2025" at bounding box center [402, 145] width 373 height 25
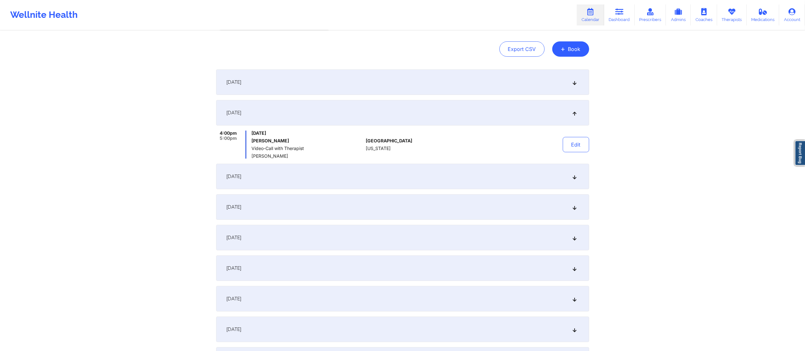
click at [410, 178] on div "September 8, 2025" at bounding box center [402, 176] width 373 height 25
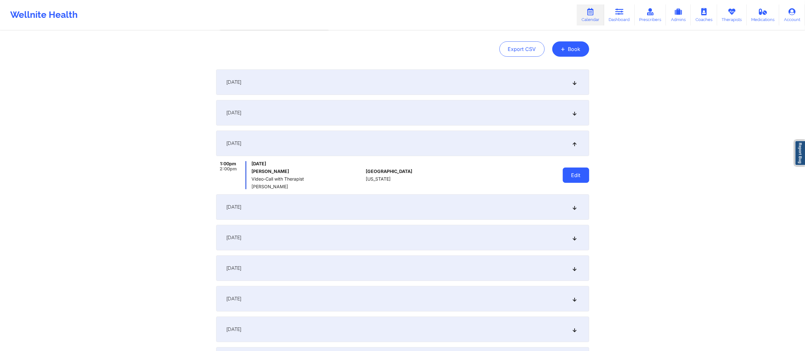
click at [578, 175] on button "Edit" at bounding box center [576, 175] width 26 height 15
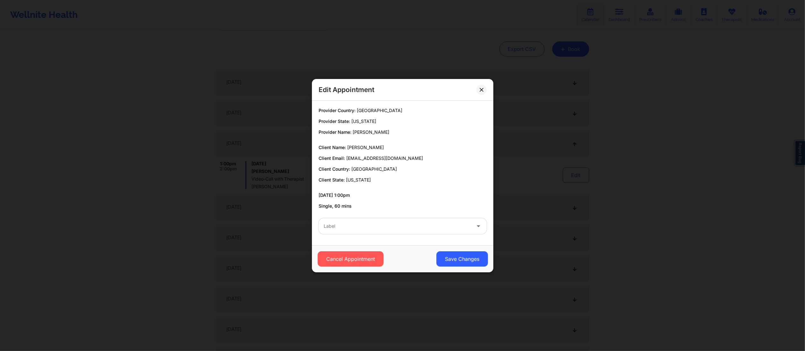
click at [381, 225] on div at bounding box center [397, 226] width 147 height 8
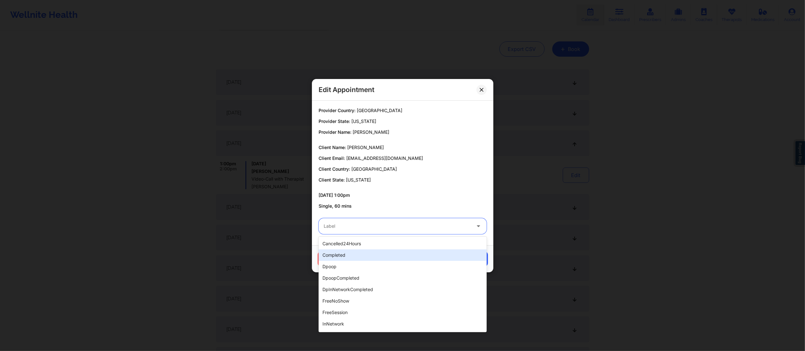
click at [357, 255] on div "completed" at bounding box center [403, 254] width 168 height 11
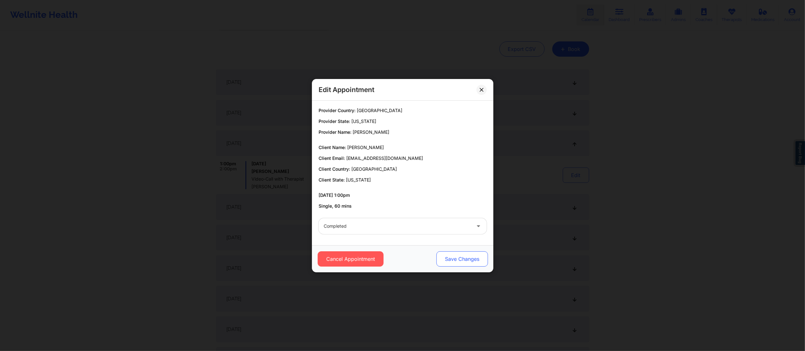
click at [458, 260] on button "Save Changes" at bounding box center [462, 258] width 52 height 15
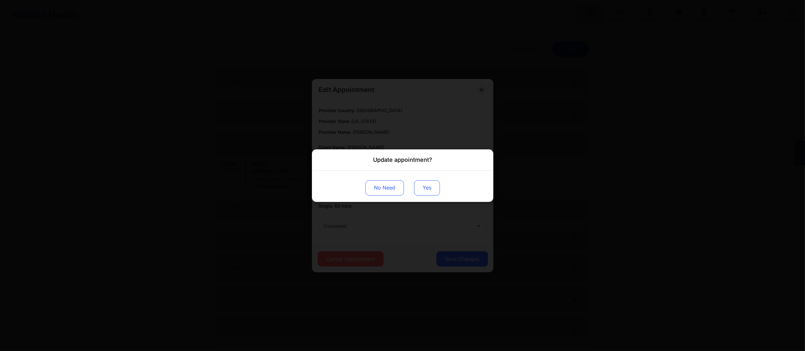
click at [429, 190] on button "Yes" at bounding box center [427, 187] width 26 height 15
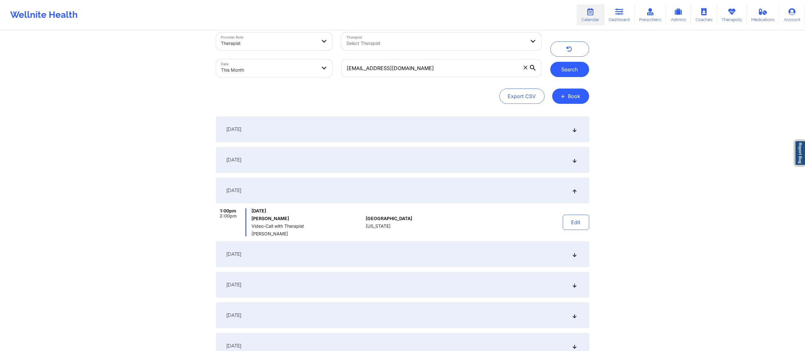
scroll to position [0, 0]
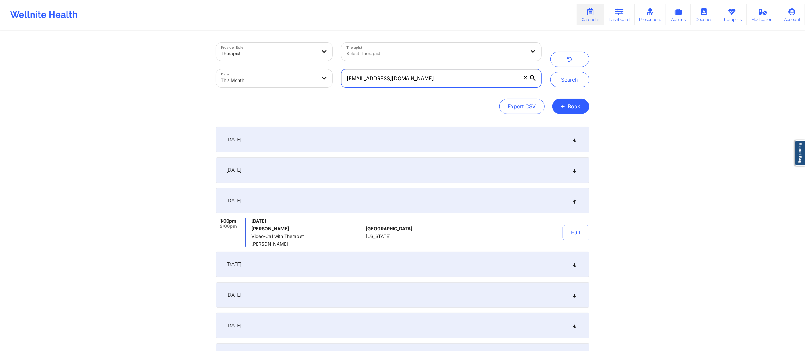
drag, startPoint x: 486, startPoint y: 78, endPoint x: 307, endPoint y: 86, distance: 178.8
click at [307, 86] on div "Provider Role Therapist Therapist Select Therapist Date This Month gbrs1983@gma…" at bounding box center [379, 65] width 334 height 54
paste input "karenmoore0119"
type input "karenmoore0119@gmail.com"
click at [566, 77] on button "Search" at bounding box center [570, 79] width 39 height 15
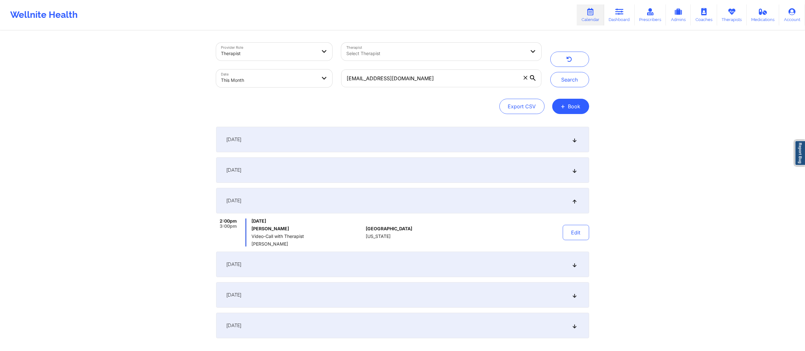
click at [316, 142] on div "September 1, 2025" at bounding box center [402, 139] width 373 height 25
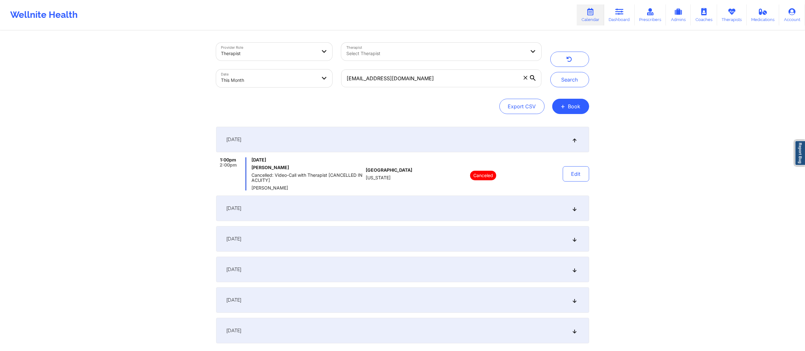
click at [443, 209] on div "September 2, 2025" at bounding box center [402, 208] width 373 height 25
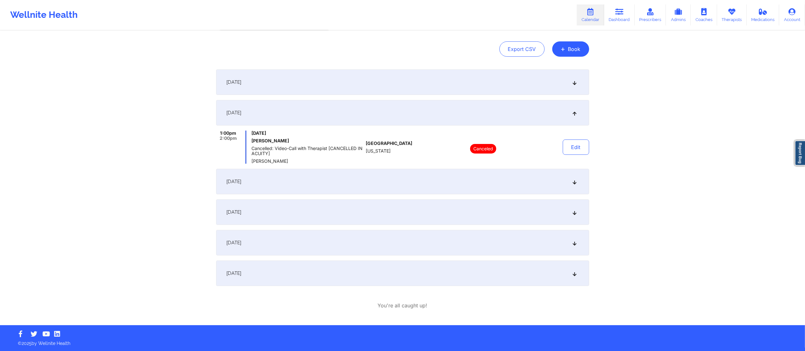
click at [403, 184] on div "September 4, 2025" at bounding box center [402, 181] width 373 height 25
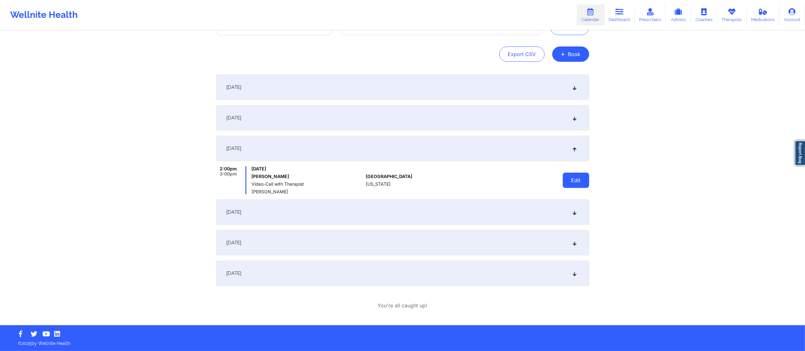
click at [575, 178] on button "Edit" at bounding box center [576, 180] width 26 height 15
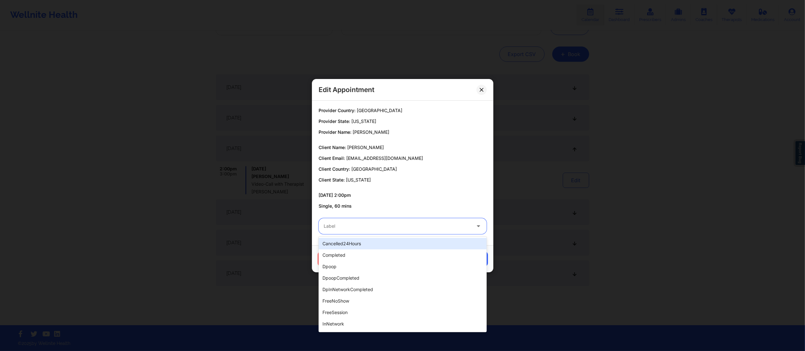
drag, startPoint x: 416, startPoint y: 228, endPoint x: 394, endPoint y: 243, distance: 26.3
click at [416, 229] on div at bounding box center [397, 226] width 147 height 8
click at [360, 258] on div "completed" at bounding box center [403, 254] width 168 height 11
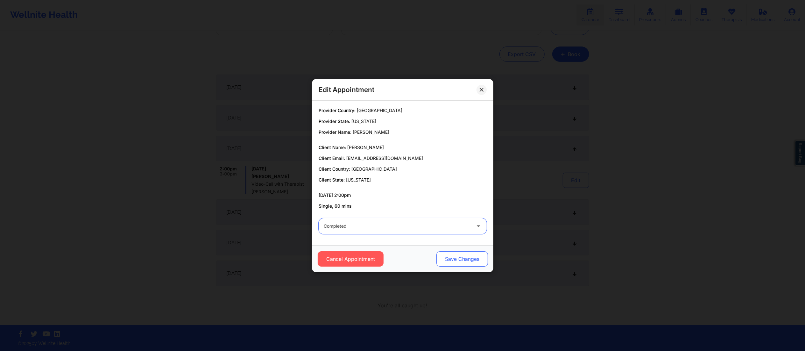
click at [462, 259] on button "Save Changes" at bounding box center [462, 258] width 52 height 15
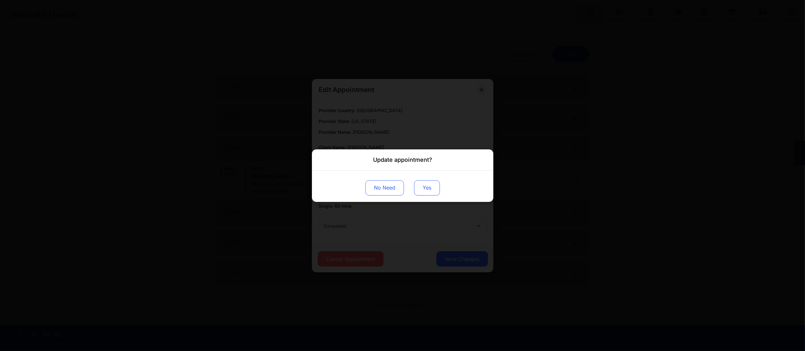
click at [430, 183] on button "Yes" at bounding box center [427, 187] width 26 height 15
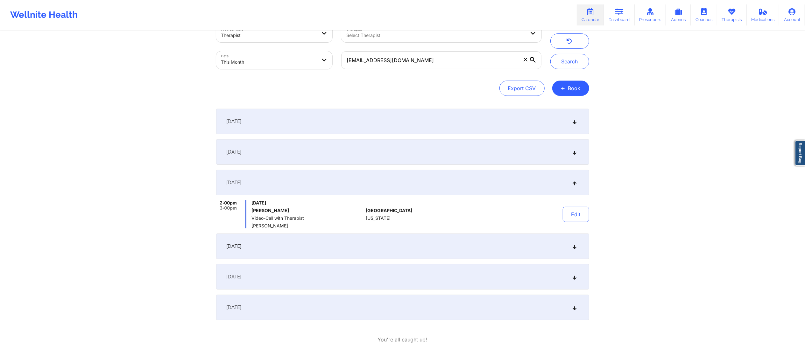
scroll to position [0, 0]
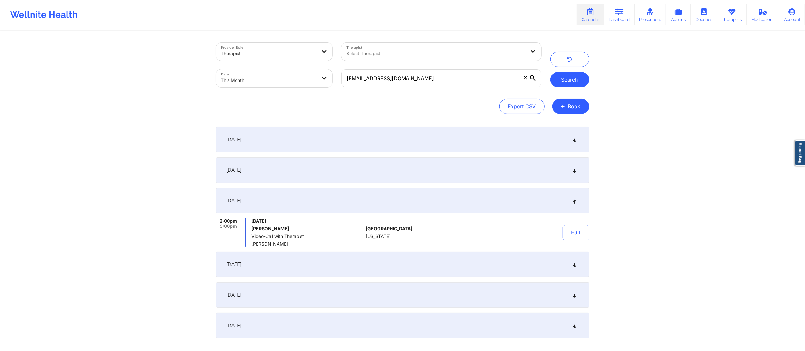
click at [564, 78] on button "Search" at bounding box center [570, 79] width 39 height 15
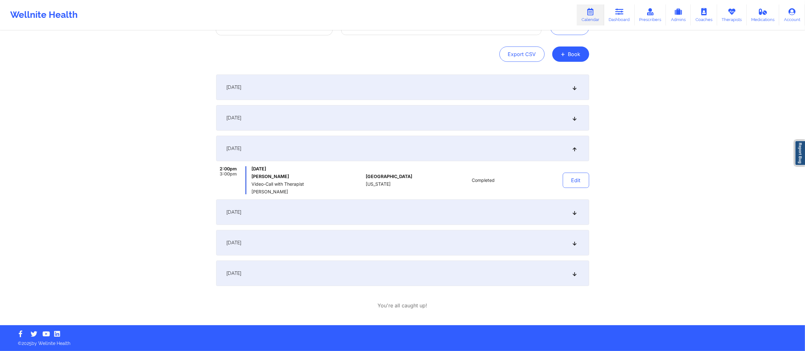
click at [499, 218] on div "September 11, 2025" at bounding box center [402, 211] width 373 height 25
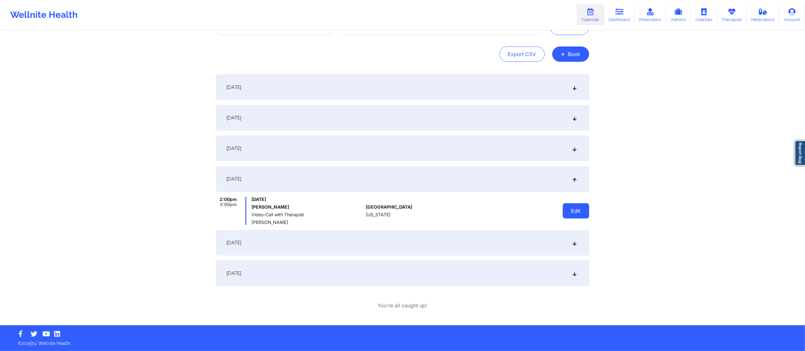
click at [571, 212] on button "Edit" at bounding box center [576, 210] width 26 height 15
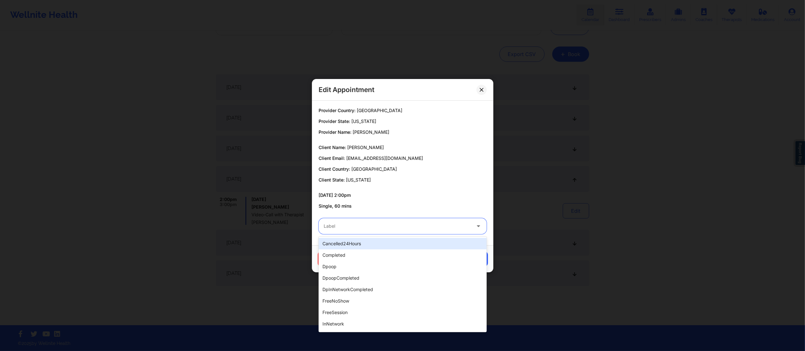
click at [382, 225] on div at bounding box center [397, 226] width 147 height 8
type input "no"
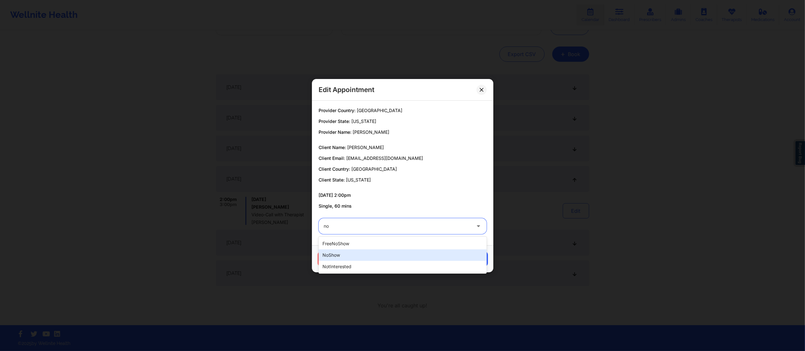
click at [351, 252] on div "noShow" at bounding box center [403, 254] width 168 height 11
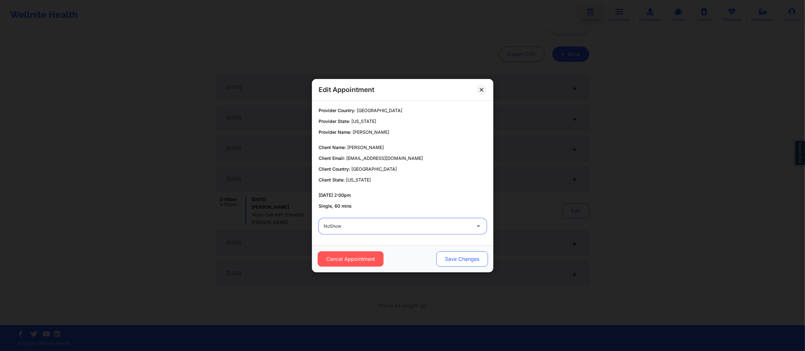
click at [463, 261] on button "Save Changes" at bounding box center [462, 258] width 52 height 15
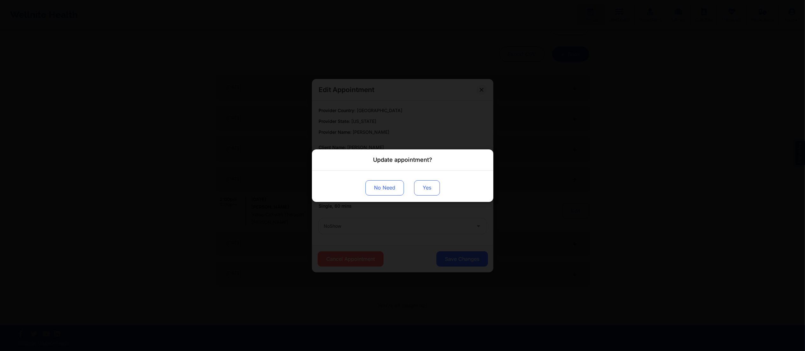
click at [424, 192] on button "Yes" at bounding box center [427, 187] width 26 height 15
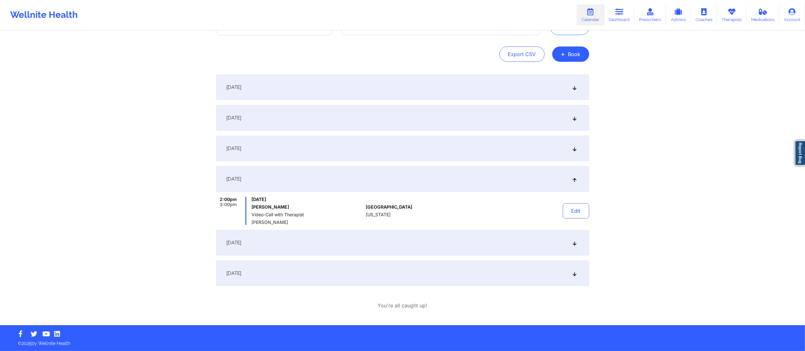
scroll to position [0, 0]
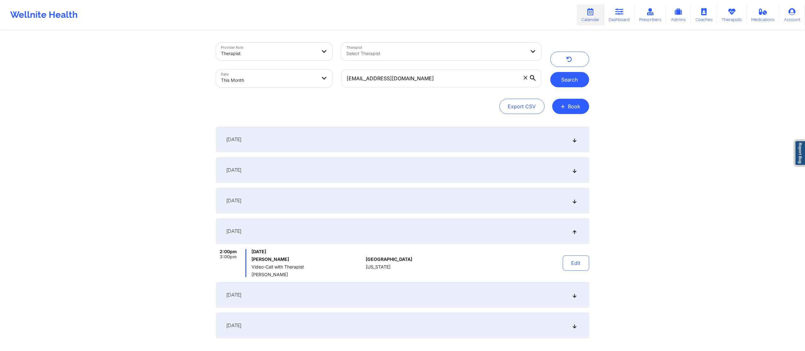
click at [571, 80] on button "Search" at bounding box center [570, 79] width 39 height 15
drag, startPoint x: 335, startPoint y: 295, endPoint x: 332, endPoint y: 296, distance: 3.5
click at [332, 296] on div "September 18, 2025" at bounding box center [402, 294] width 373 height 25
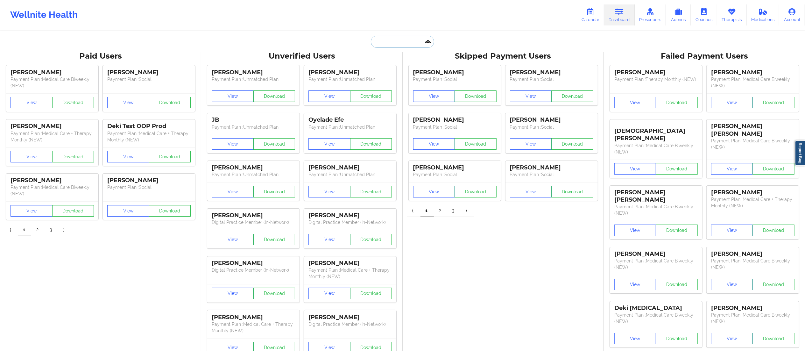
click at [404, 46] on input "text" at bounding box center [402, 42] width 63 height 12
paste input "[EMAIL_ADDRESS][DOMAIN_NAME]"
type input "[EMAIL_ADDRESS][DOMAIN_NAME]"
click at [395, 79] on div "Social" at bounding box center [418, 77] width 85 height 5
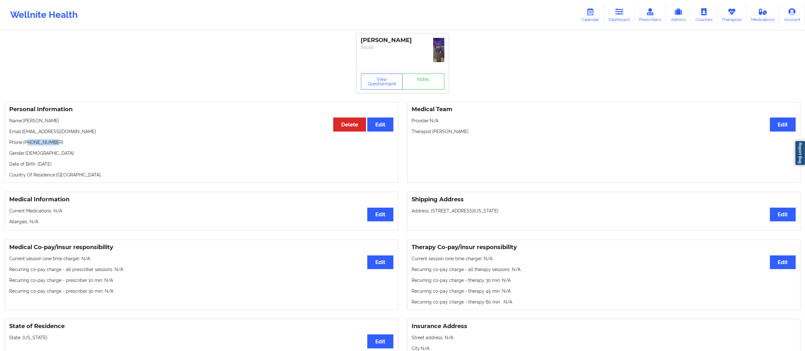
drag, startPoint x: 28, startPoint y: 141, endPoint x: 82, endPoint y: 143, distance: 53.9
click at [82, 143] on p "Phone: [PHONE_NUMBER]" at bounding box center [201, 142] width 384 height 6
copy p "9182820272"
click at [419, 76] on link "Notes" at bounding box center [424, 82] width 42 height 16
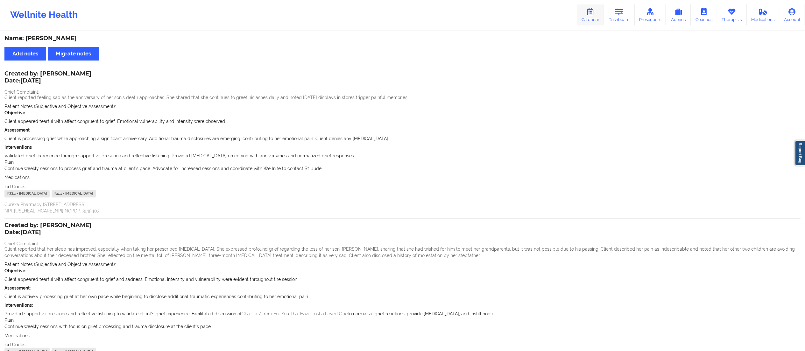
click at [589, 25] on link "Calendar" at bounding box center [590, 14] width 27 height 21
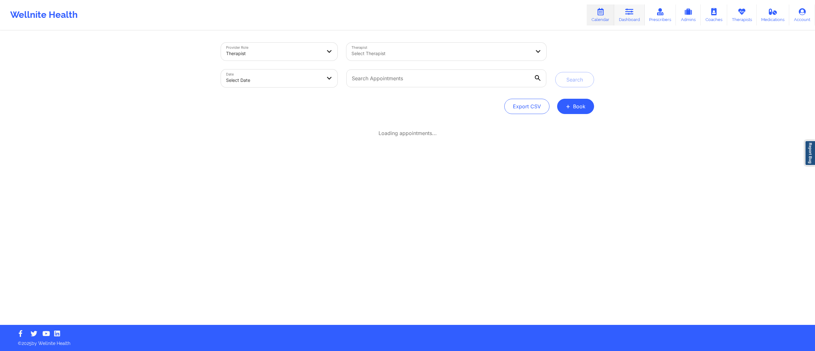
click at [630, 12] on icon at bounding box center [629, 11] width 8 height 7
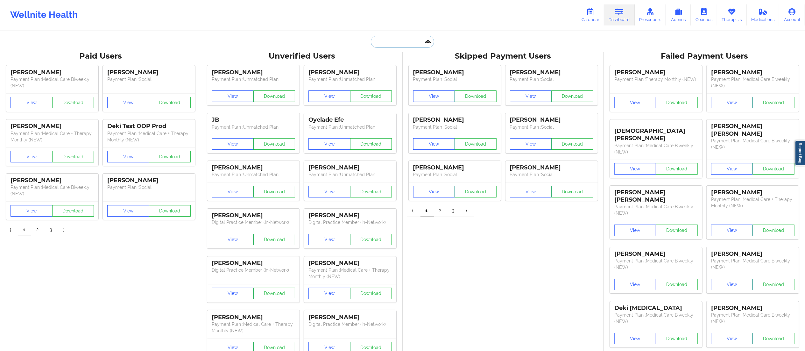
click at [405, 40] on input "text" at bounding box center [402, 42] width 63 height 12
paste input "[PHONE_NUMBER]"
type input "[PHONE_NUMBER]"
drag, startPoint x: 413, startPoint y: 41, endPoint x: 343, endPoint y: 46, distance: 70.2
click at [344, 47] on div "[PHONE_NUMBER] Paid Unverified Skipped Failed" at bounding box center [402, 42] width 127 height 12
